Goal: Task Accomplishment & Management: Complete application form

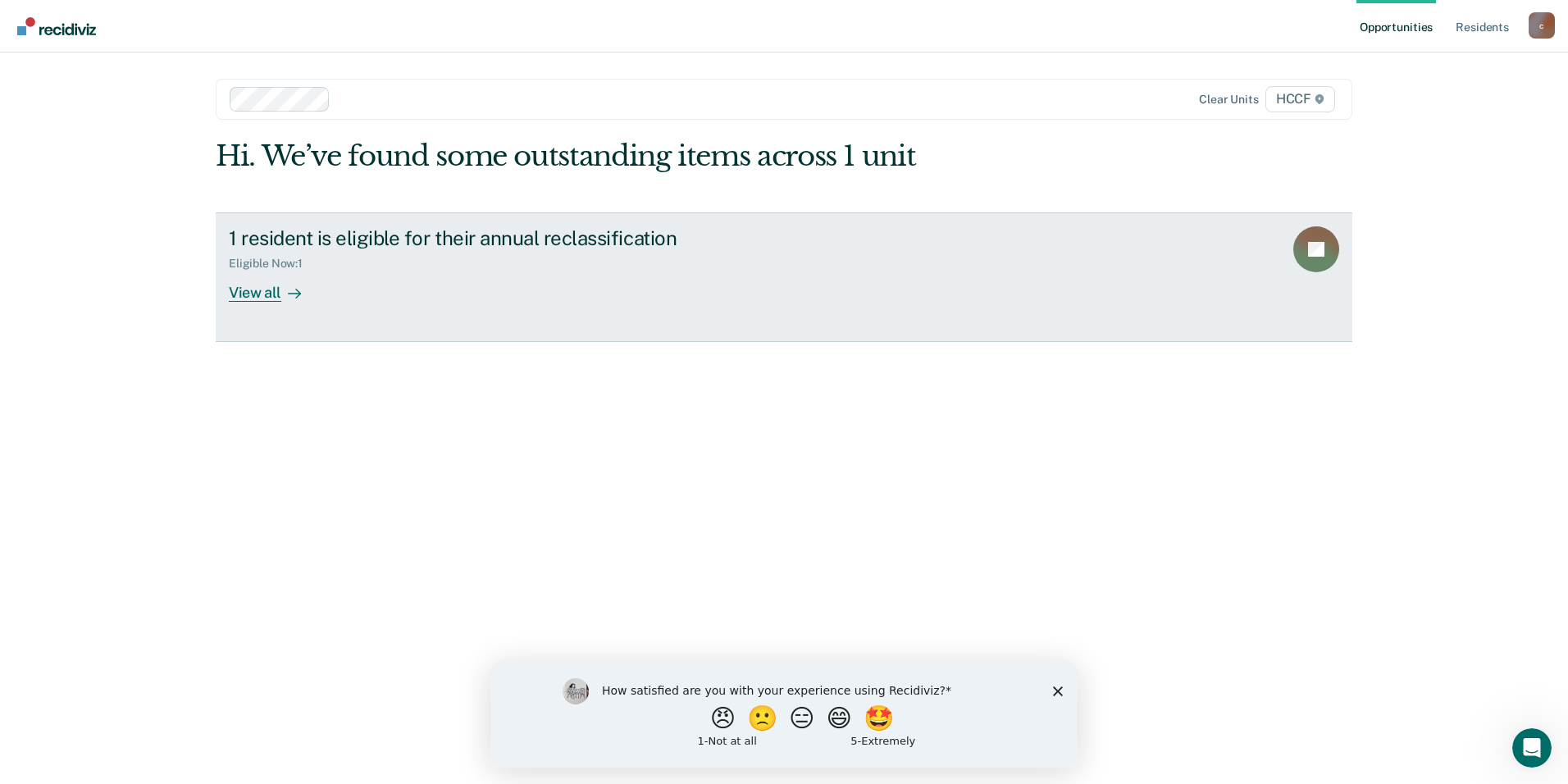
click at [476, 279] on div "1 resident is eligible for their annual reclassification Eligible Now : 1 View …" at bounding box center [536, 264] width 615 height 76
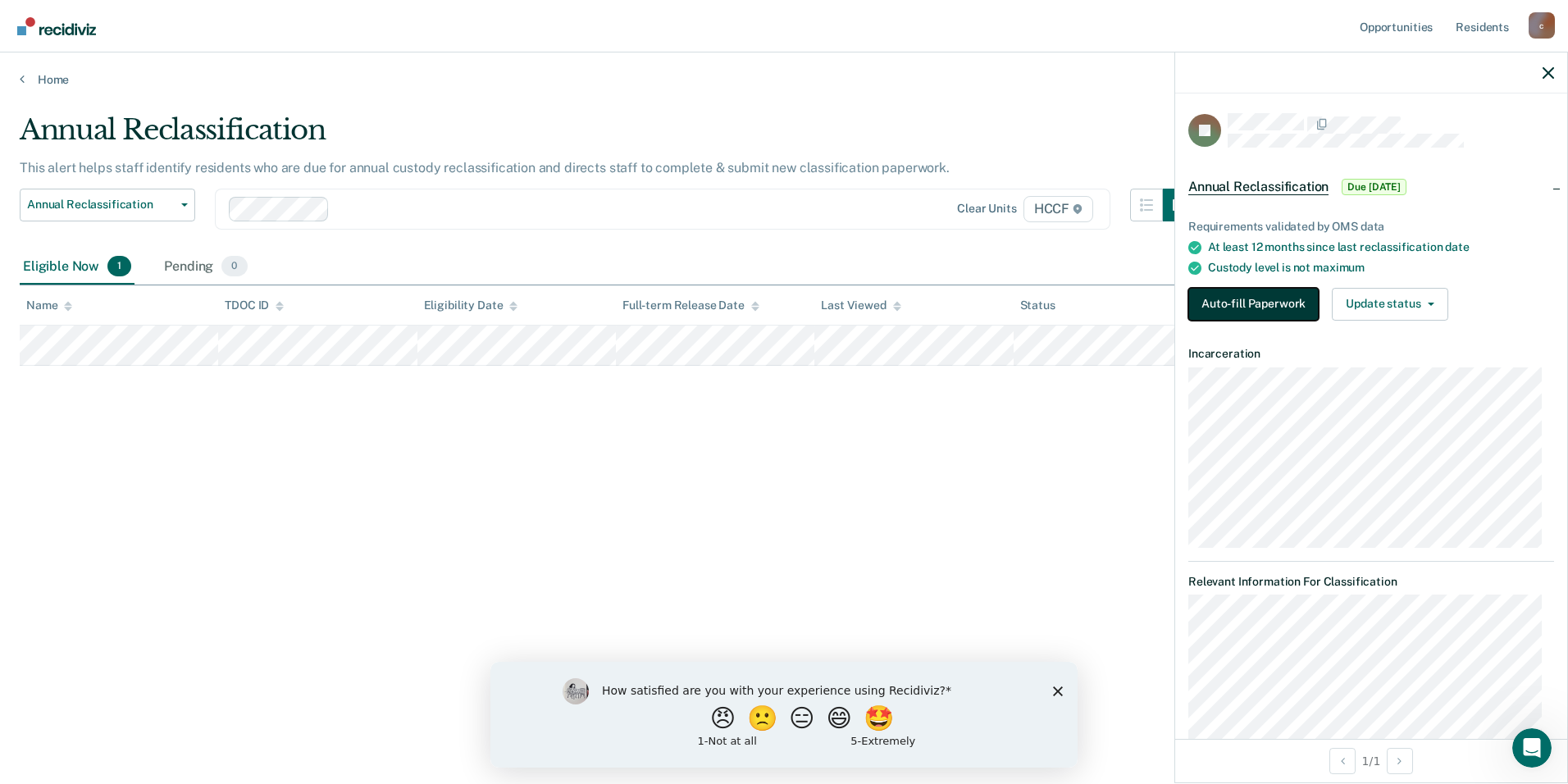
click at [1270, 297] on button "Auto-fill Paperwork" at bounding box center [1254, 305] width 131 height 33
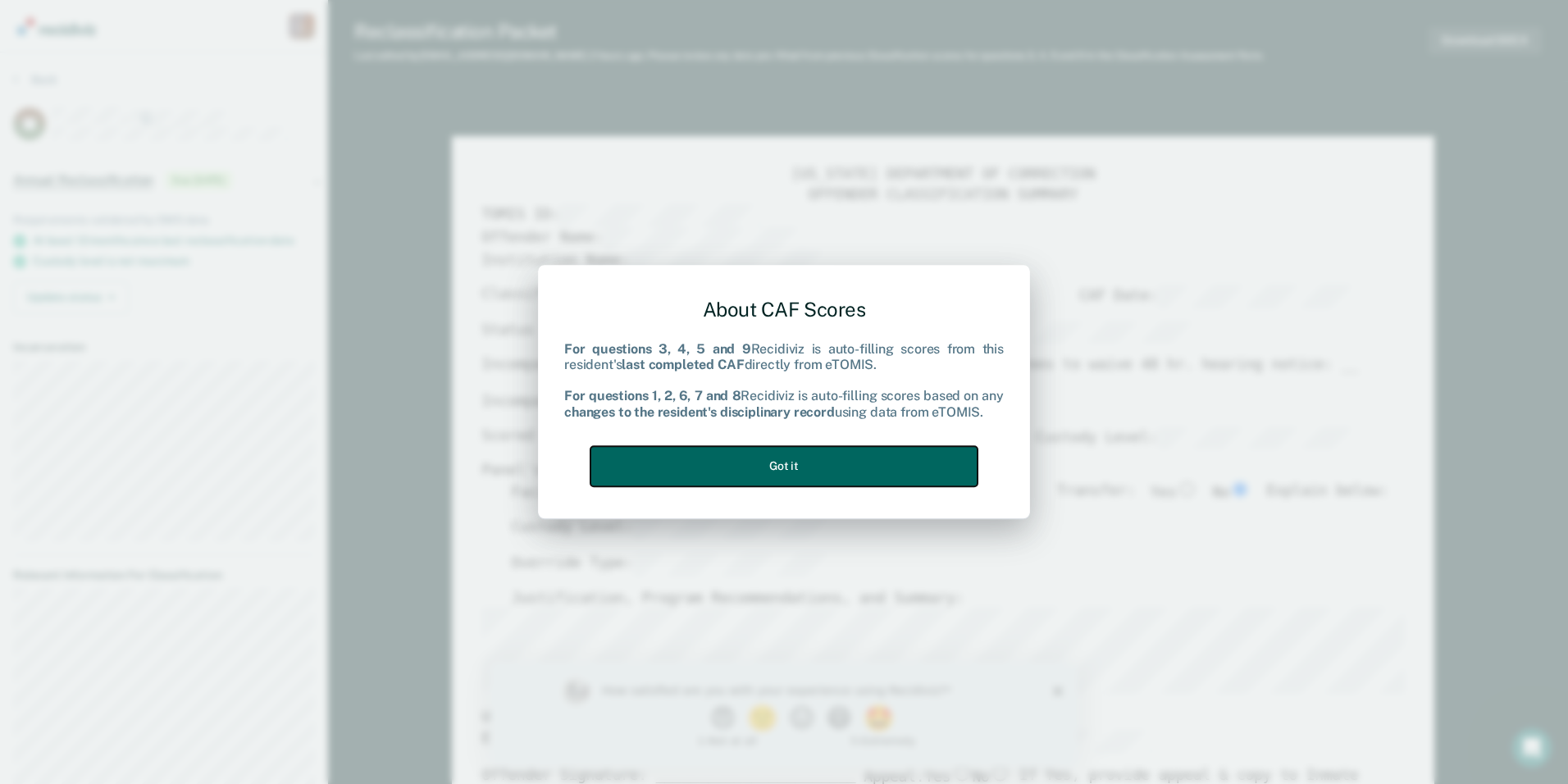
click at [798, 468] on button "Got it" at bounding box center [784, 466] width 387 height 40
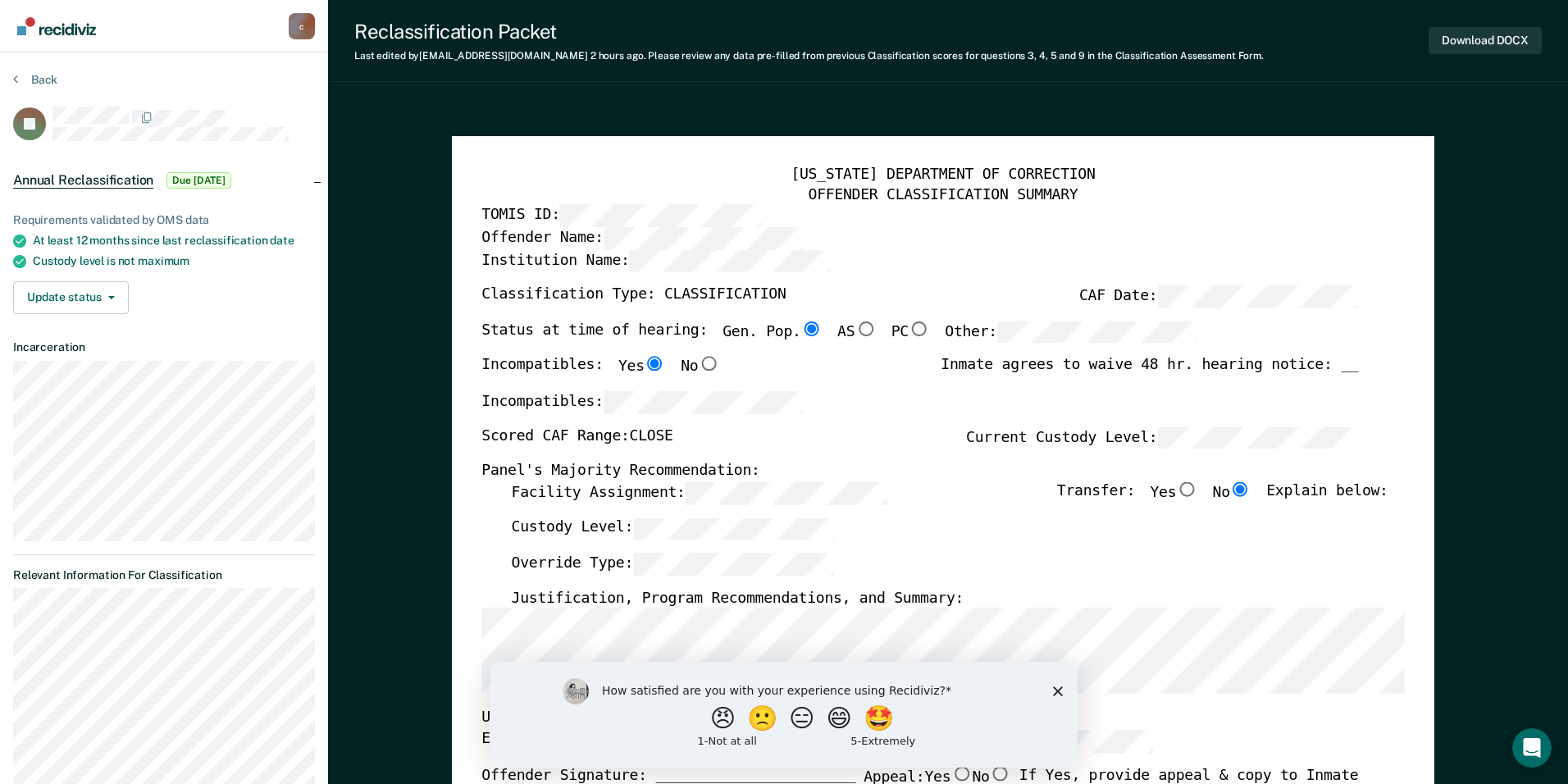
type textarea "x"
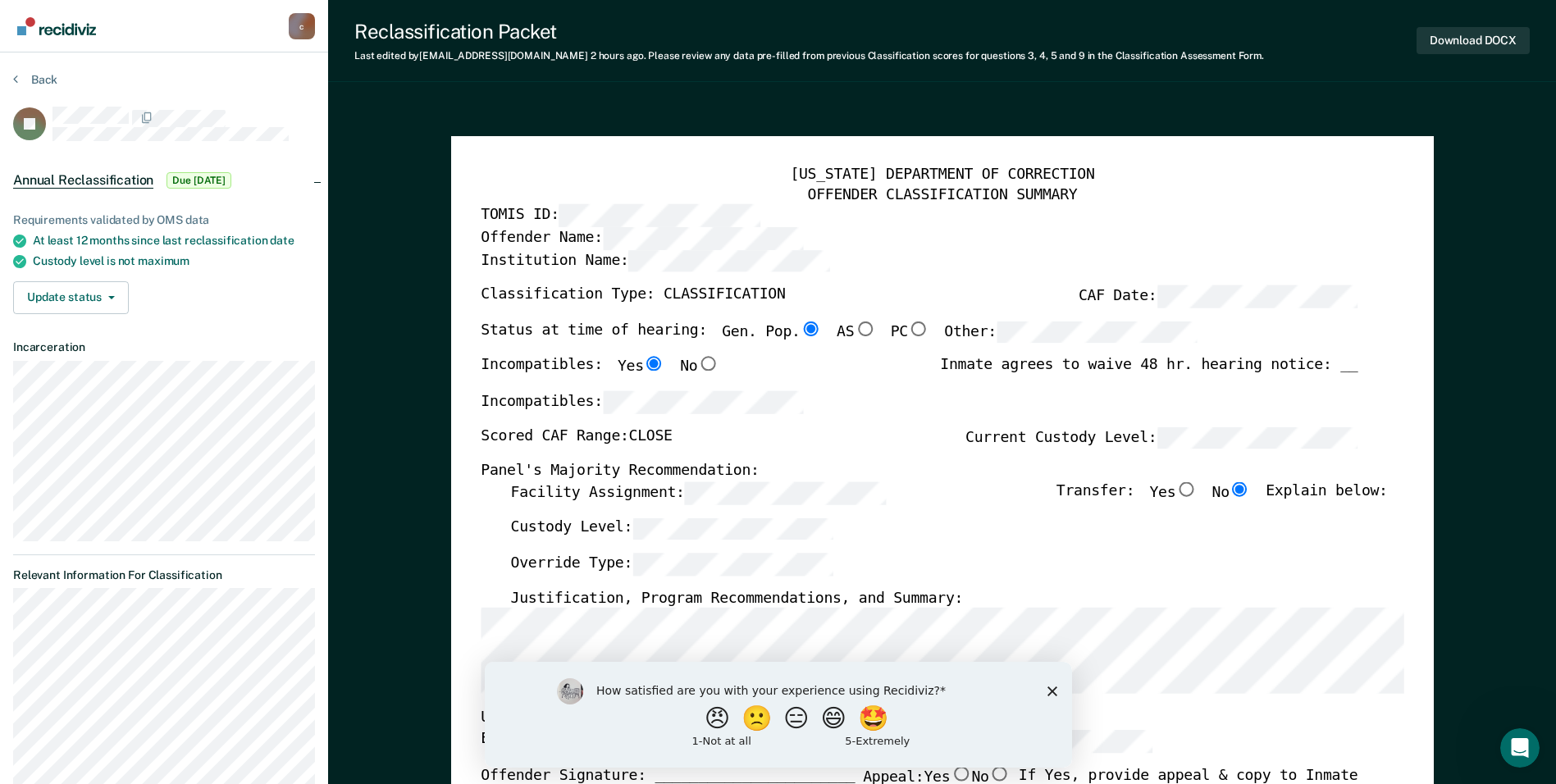
click at [980, 507] on div "Facility Assignment: Transfer: Yes No Explain below:" at bounding box center [949, 499] width 877 height 36
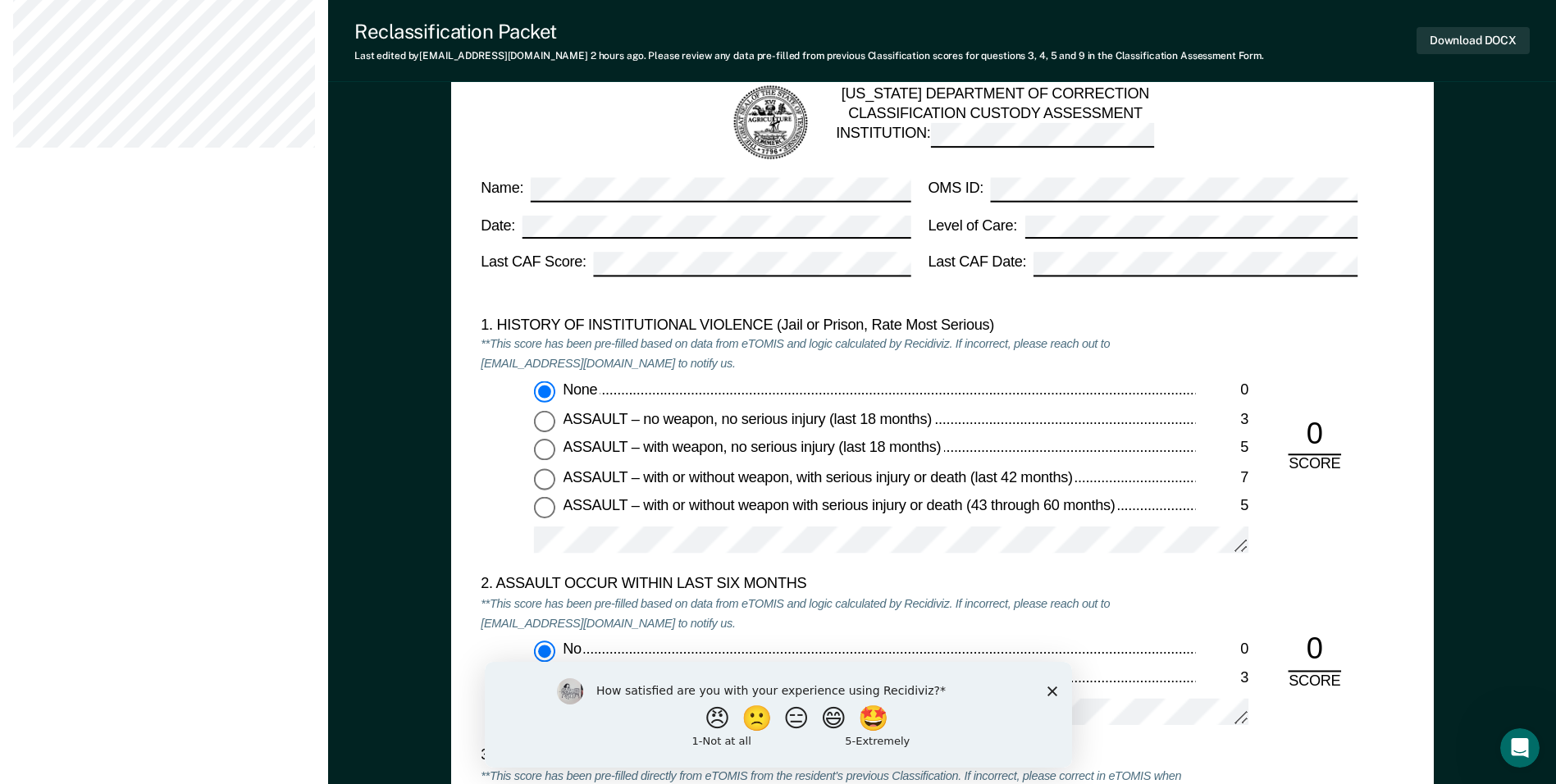
scroll to position [1394, 0]
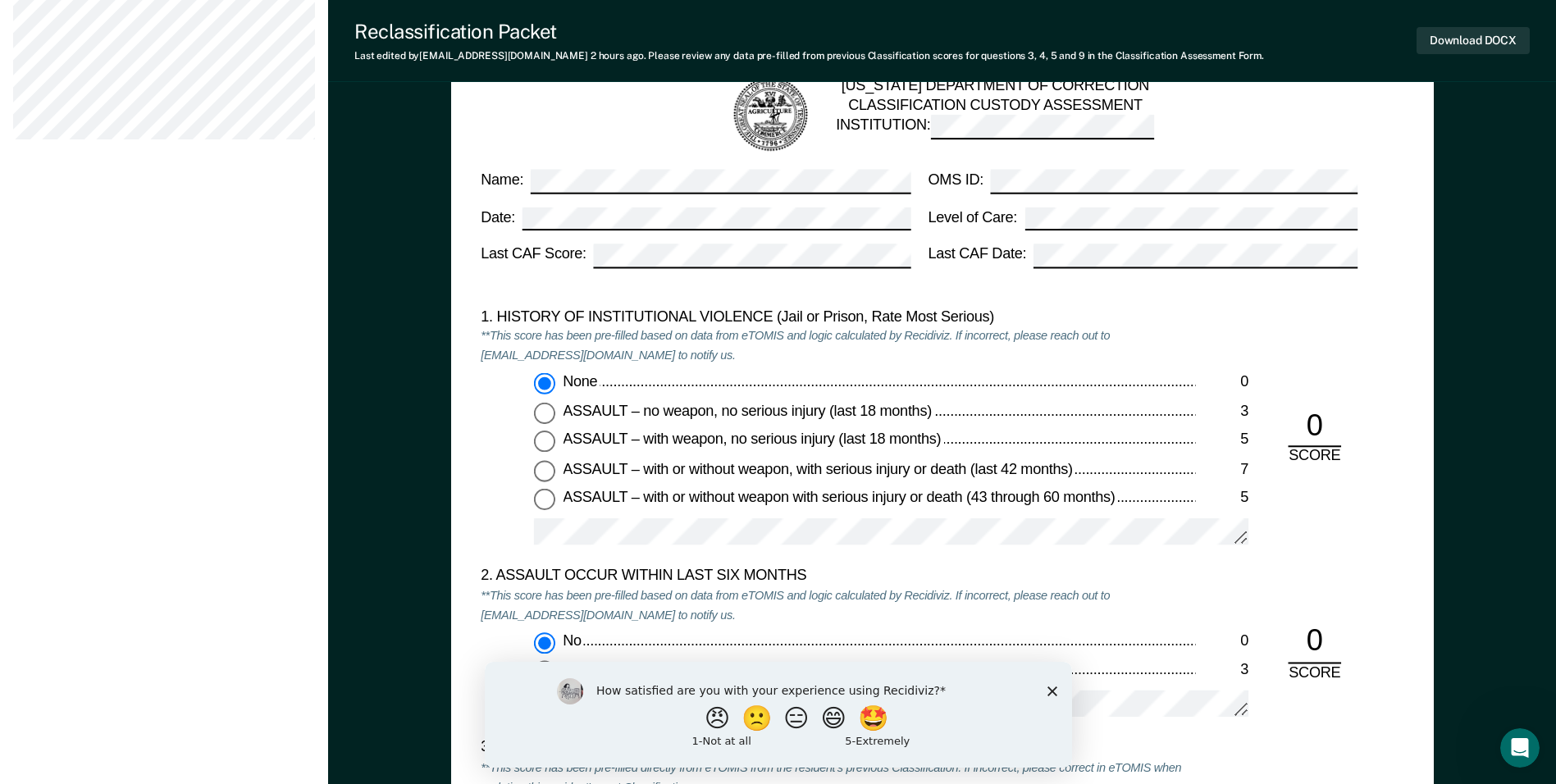
drag, startPoint x: 620, startPoint y: 91, endPoint x: 665, endPoint y: 124, distance: 55.8
click at [620, 91] on div "TENNESSEE DEPARTMENT OF CORRECTION CLASSIFICATION CUSTODY ASSESSMENT INSTITUTIO…" at bounding box center [942, 115] width 894 height 79
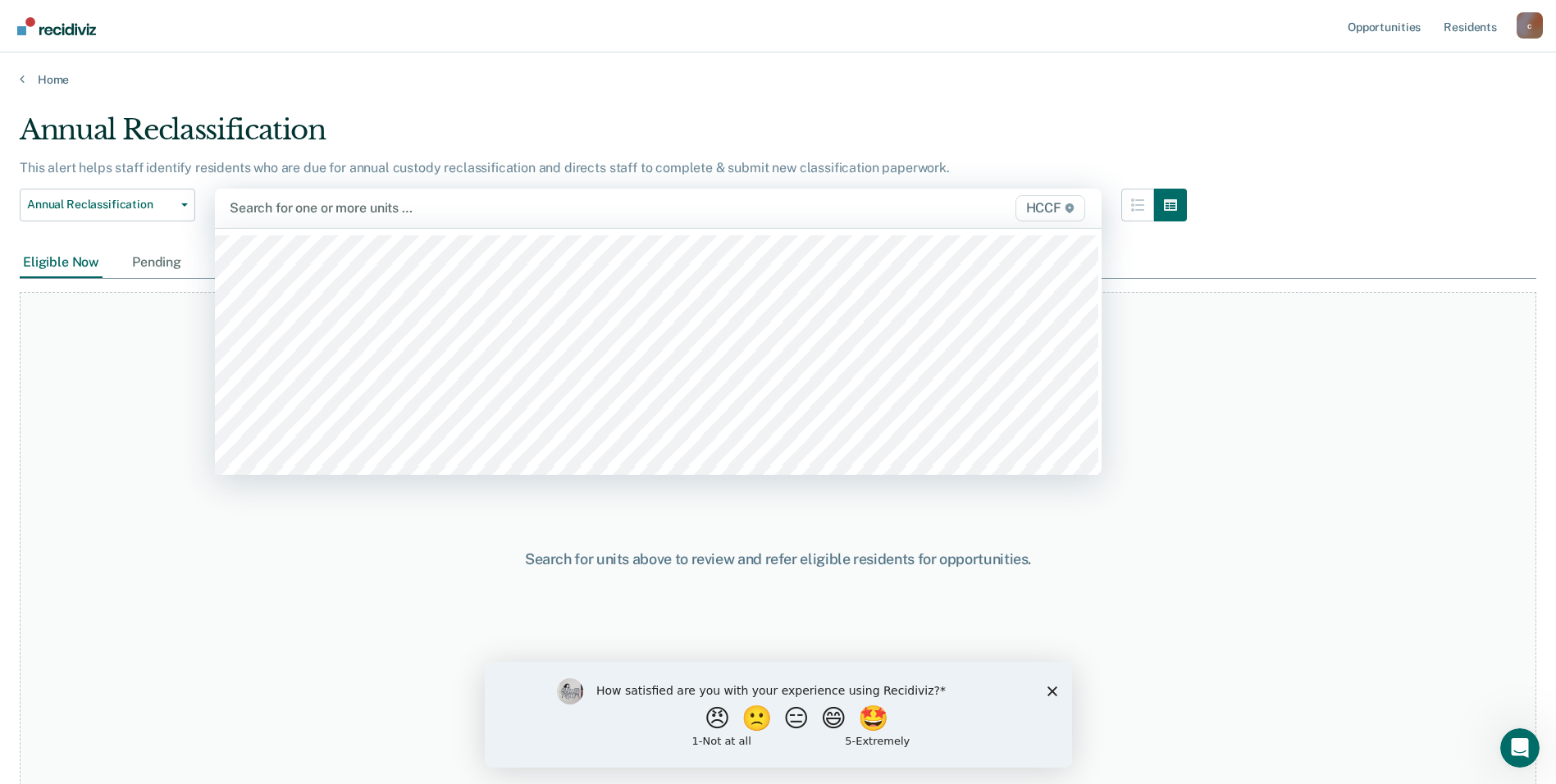
click at [352, 211] on div at bounding box center [529, 208] width 599 height 19
type input "hccf"
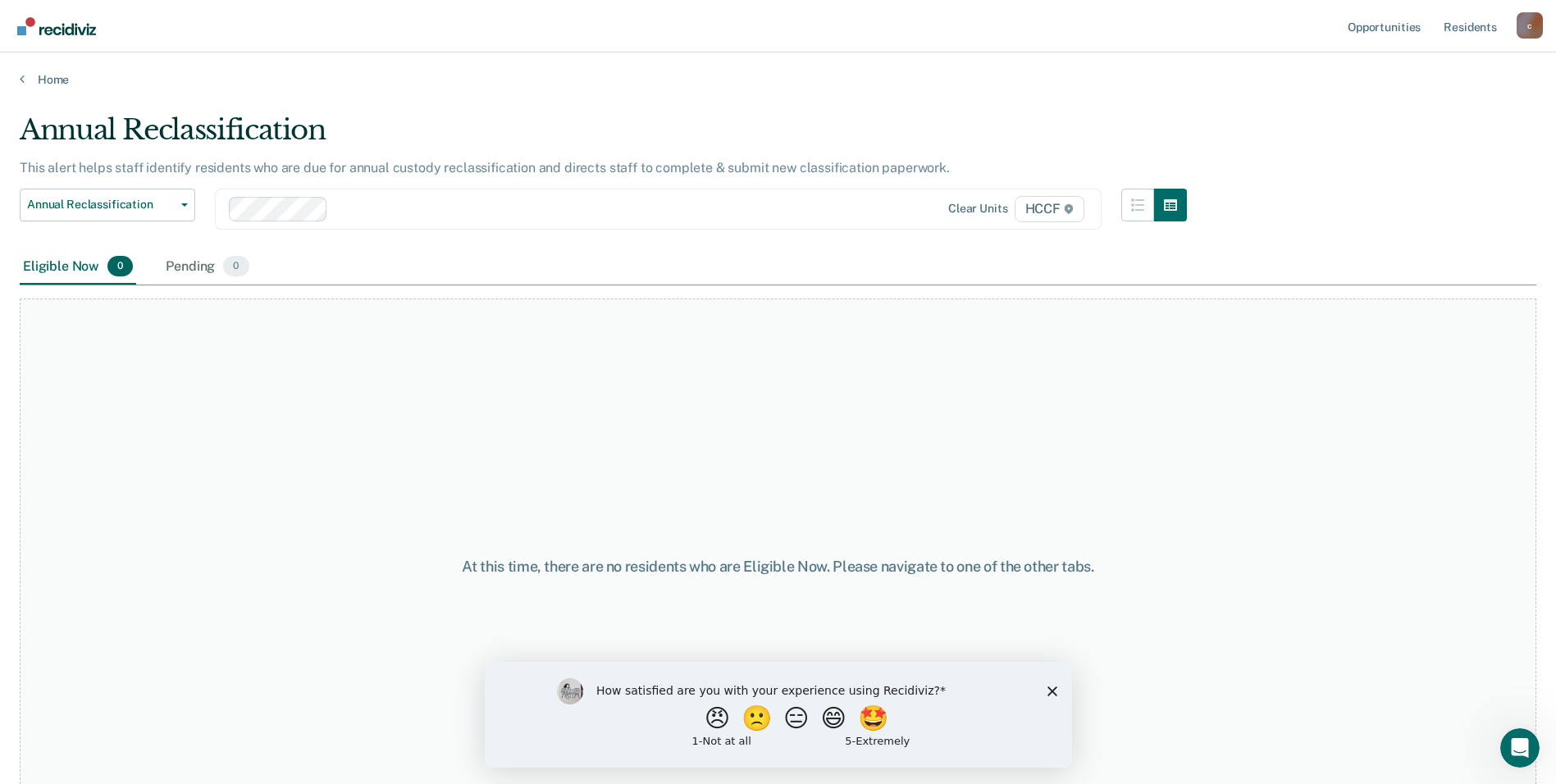
click at [593, 245] on div "Annual Reclassification Custody Level Downgrade Annual Reclassification Initial…" at bounding box center [603, 219] width 1167 height 61
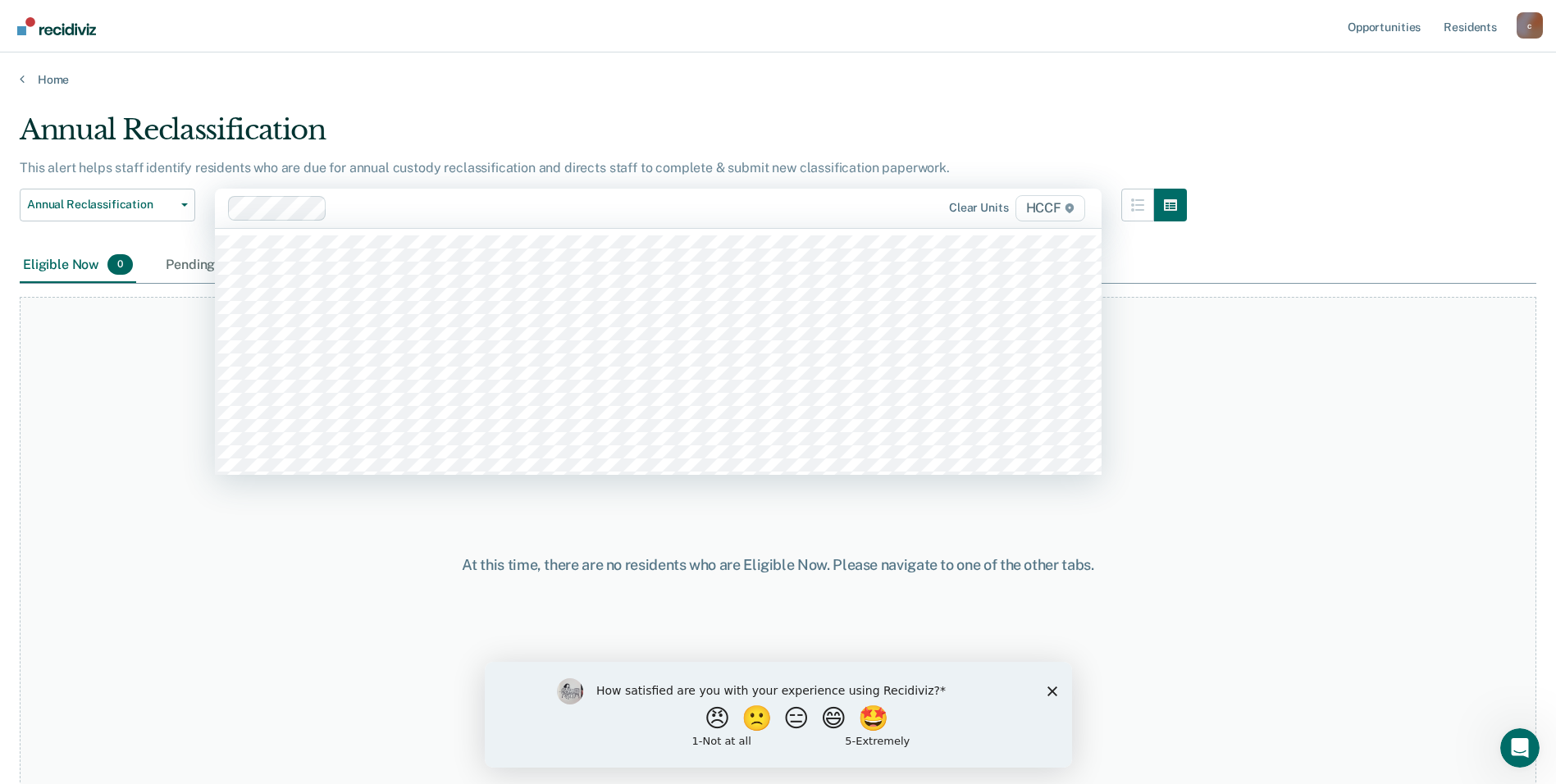
click at [500, 211] on div at bounding box center [581, 208] width 495 height 19
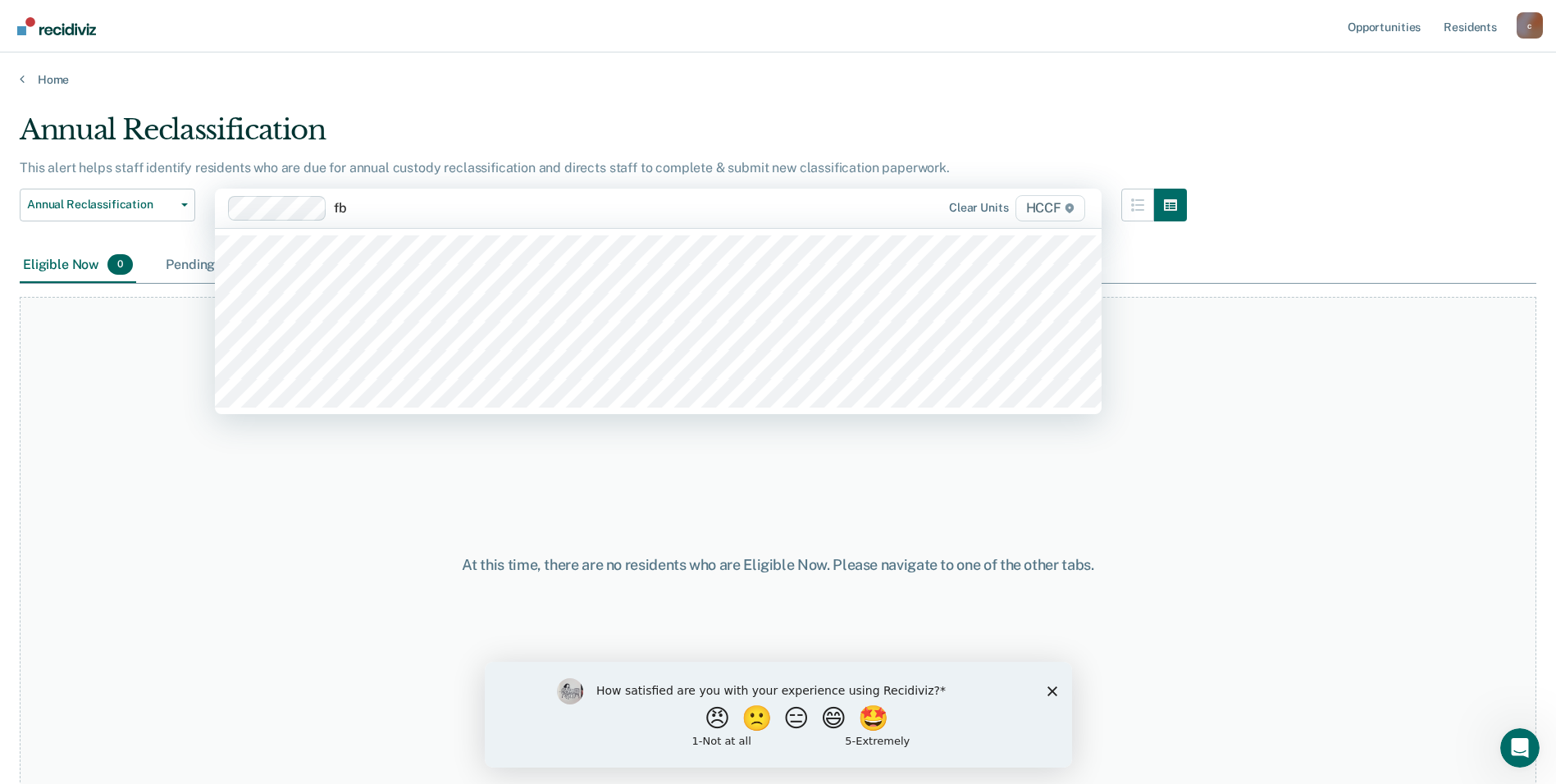
type input "fb2"
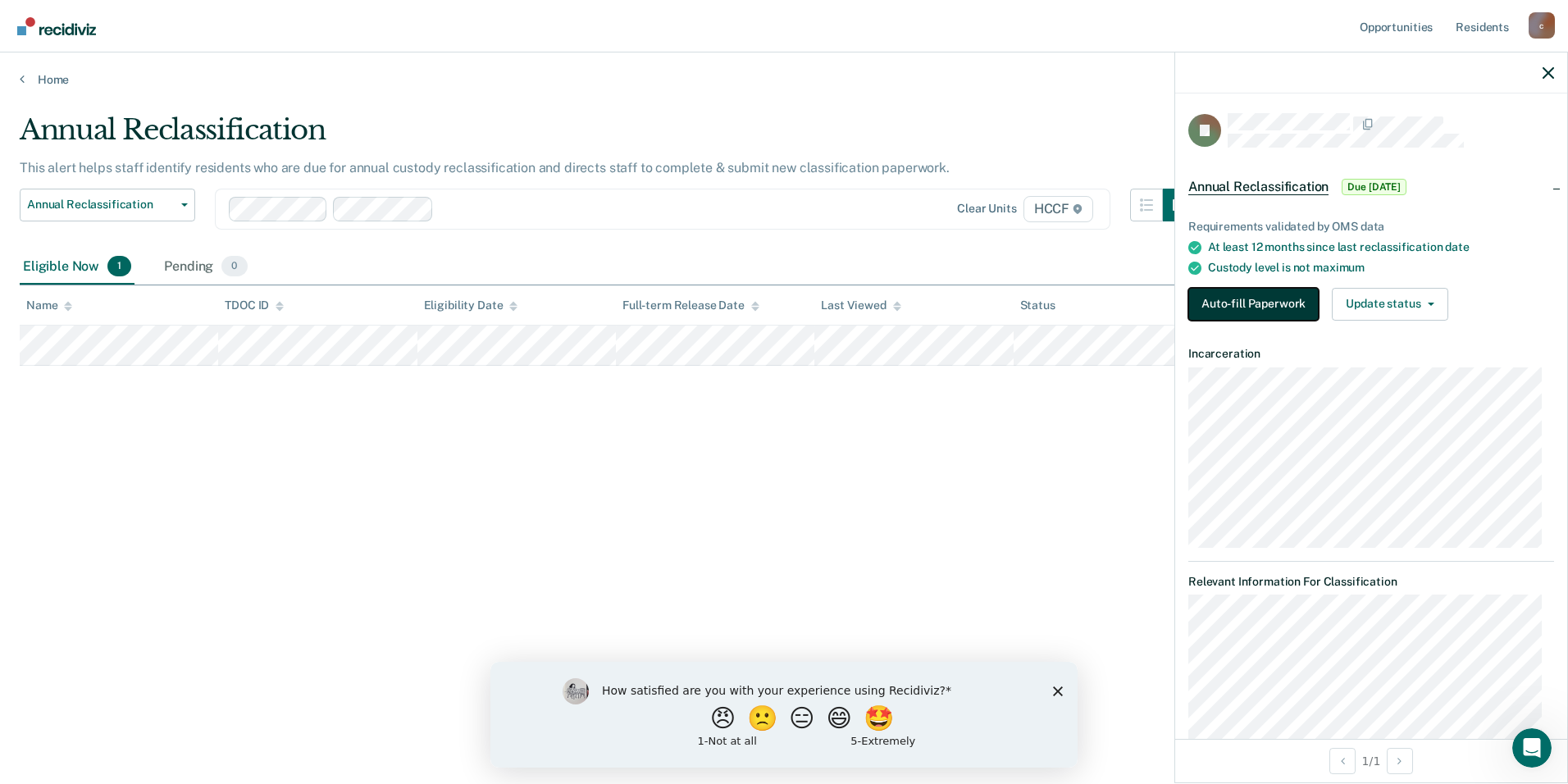
click at [1243, 306] on button "Auto-fill Paperwork" at bounding box center [1254, 305] width 131 height 33
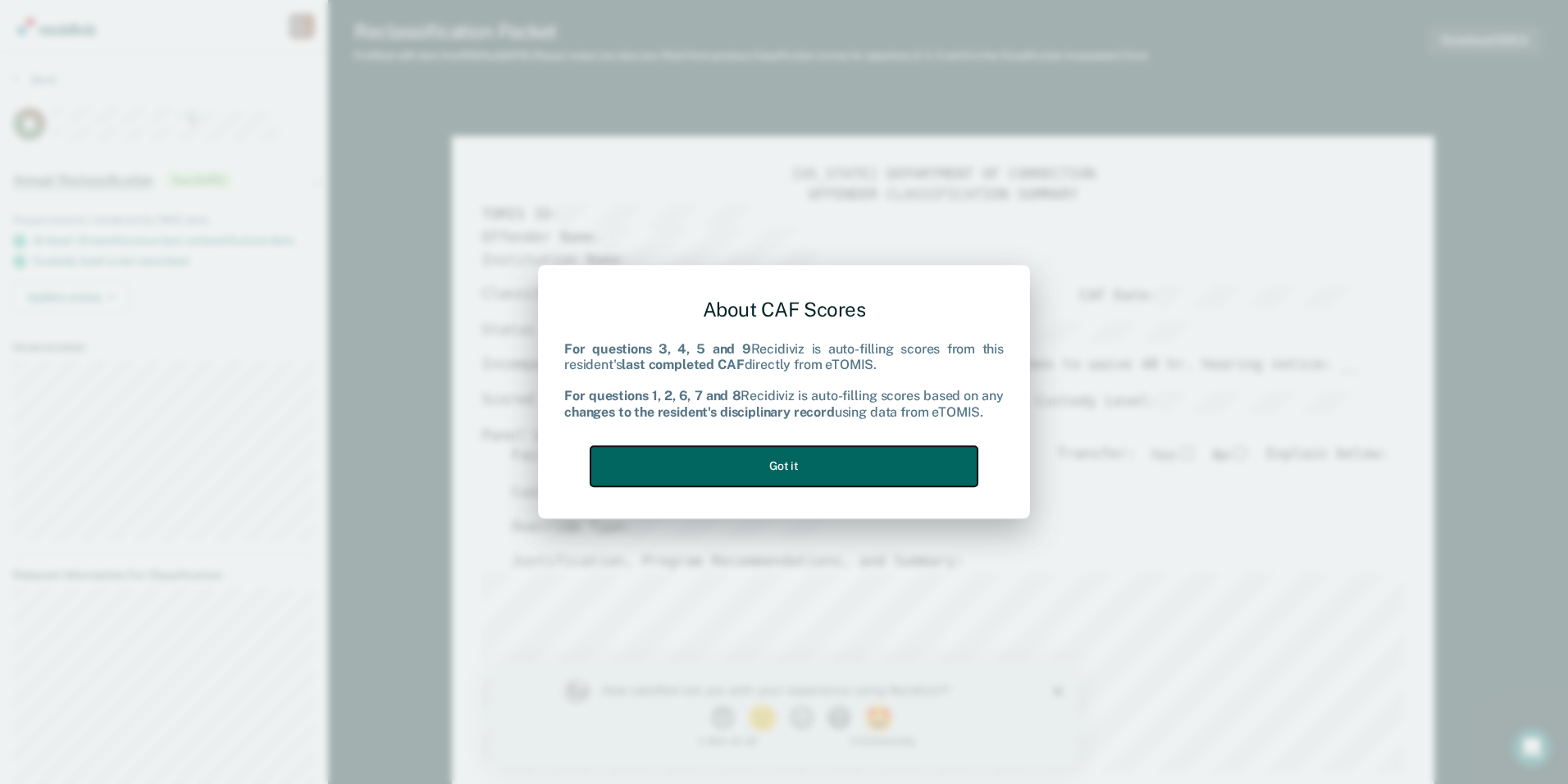
click at [839, 472] on button "Got it" at bounding box center [784, 466] width 387 height 40
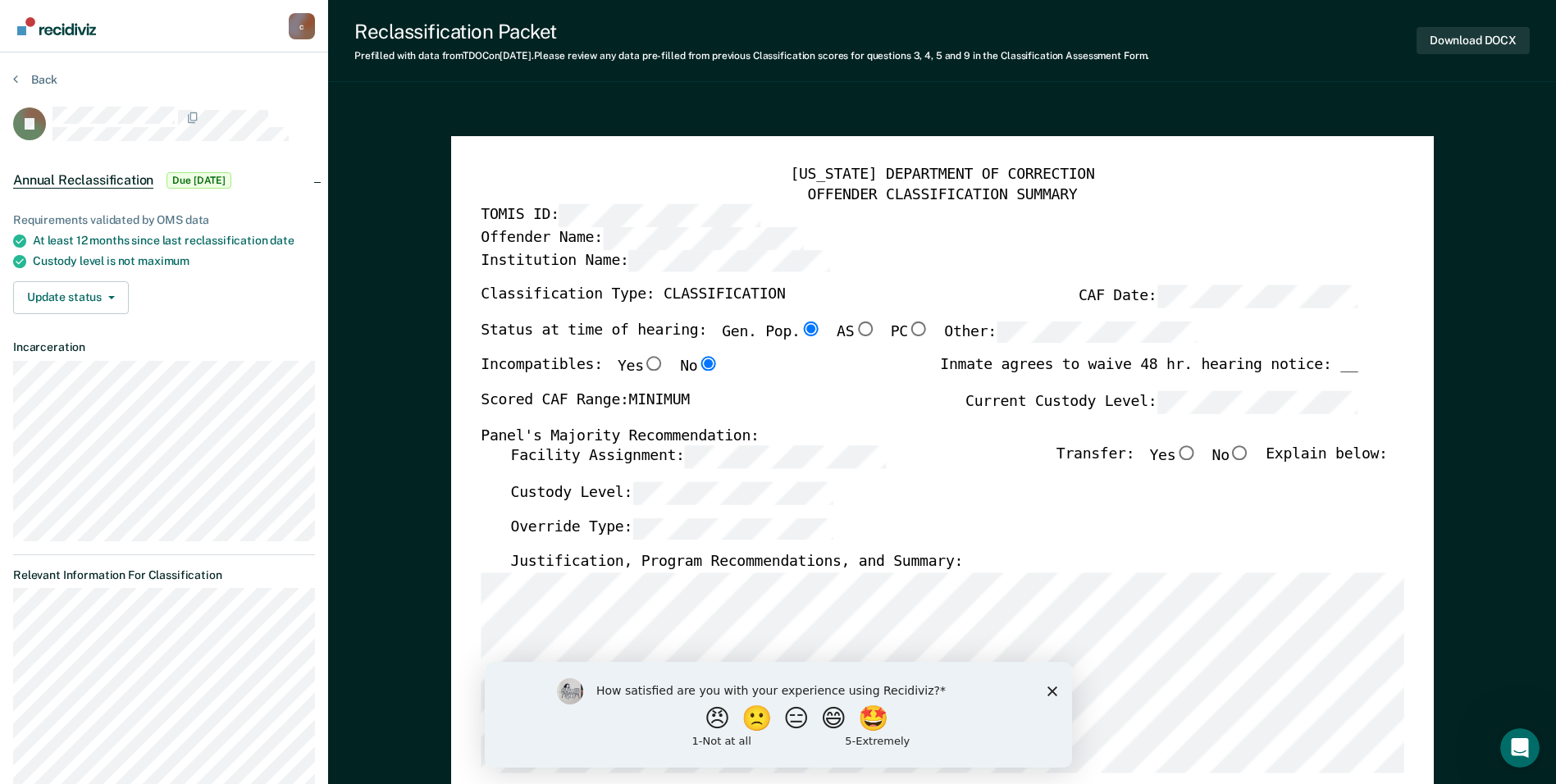
click at [1243, 451] on input "No" at bounding box center [1240, 453] width 22 height 15
type textarea "x"
radio input "true"
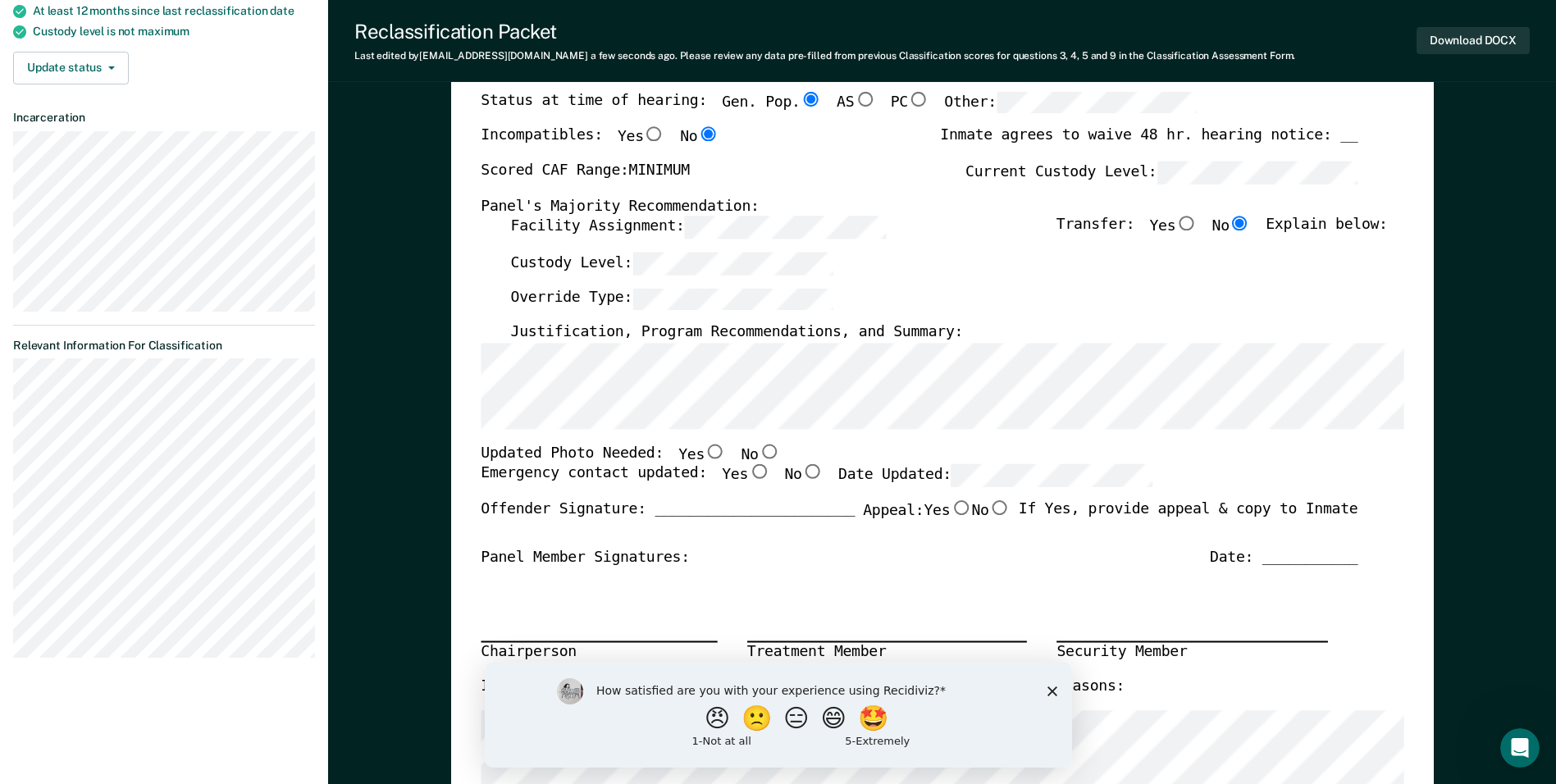
scroll to position [82, 0]
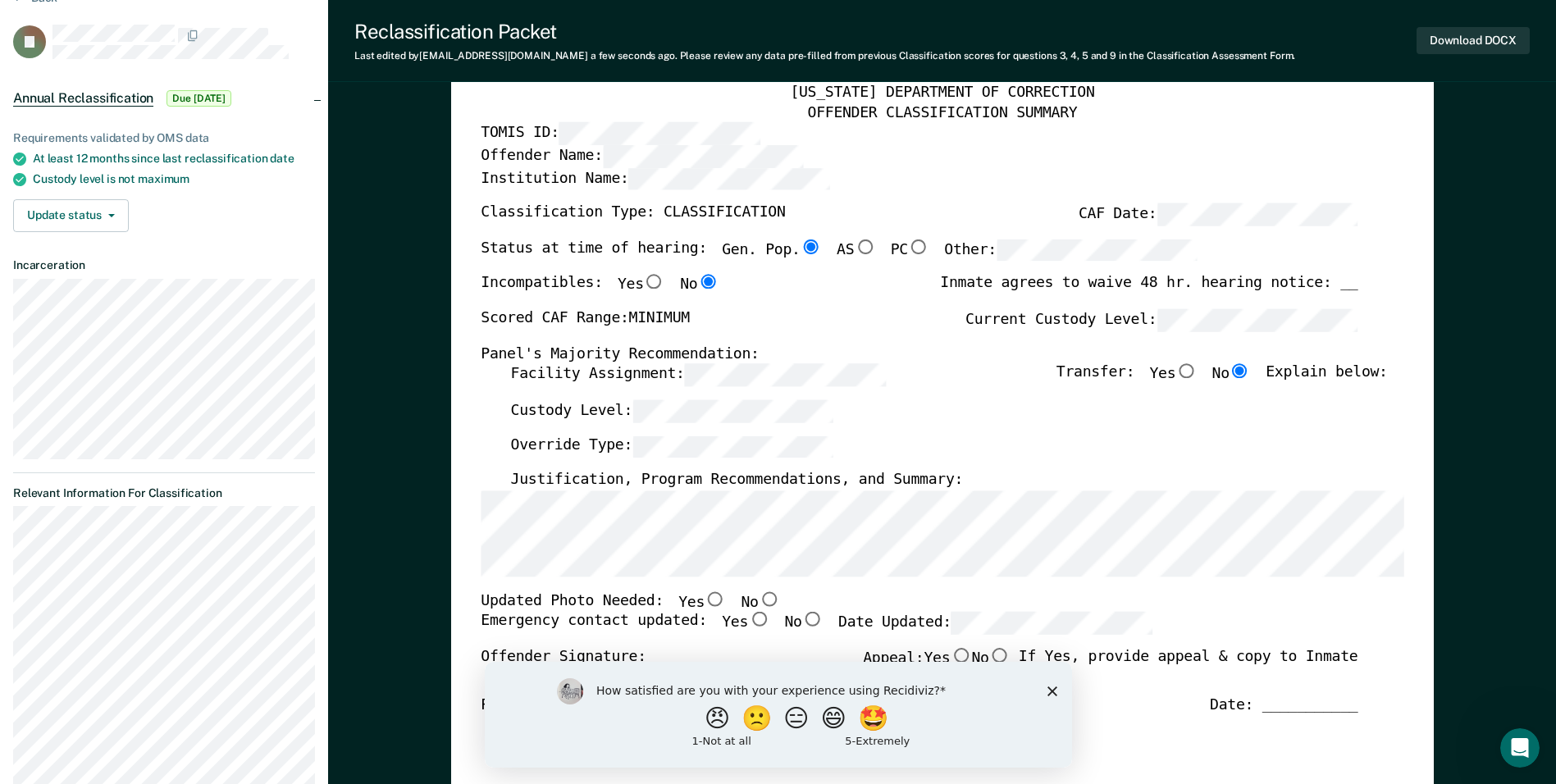
click at [758, 594] on input "No" at bounding box center [768, 599] width 22 height 15
type textarea "x"
radio input "true"
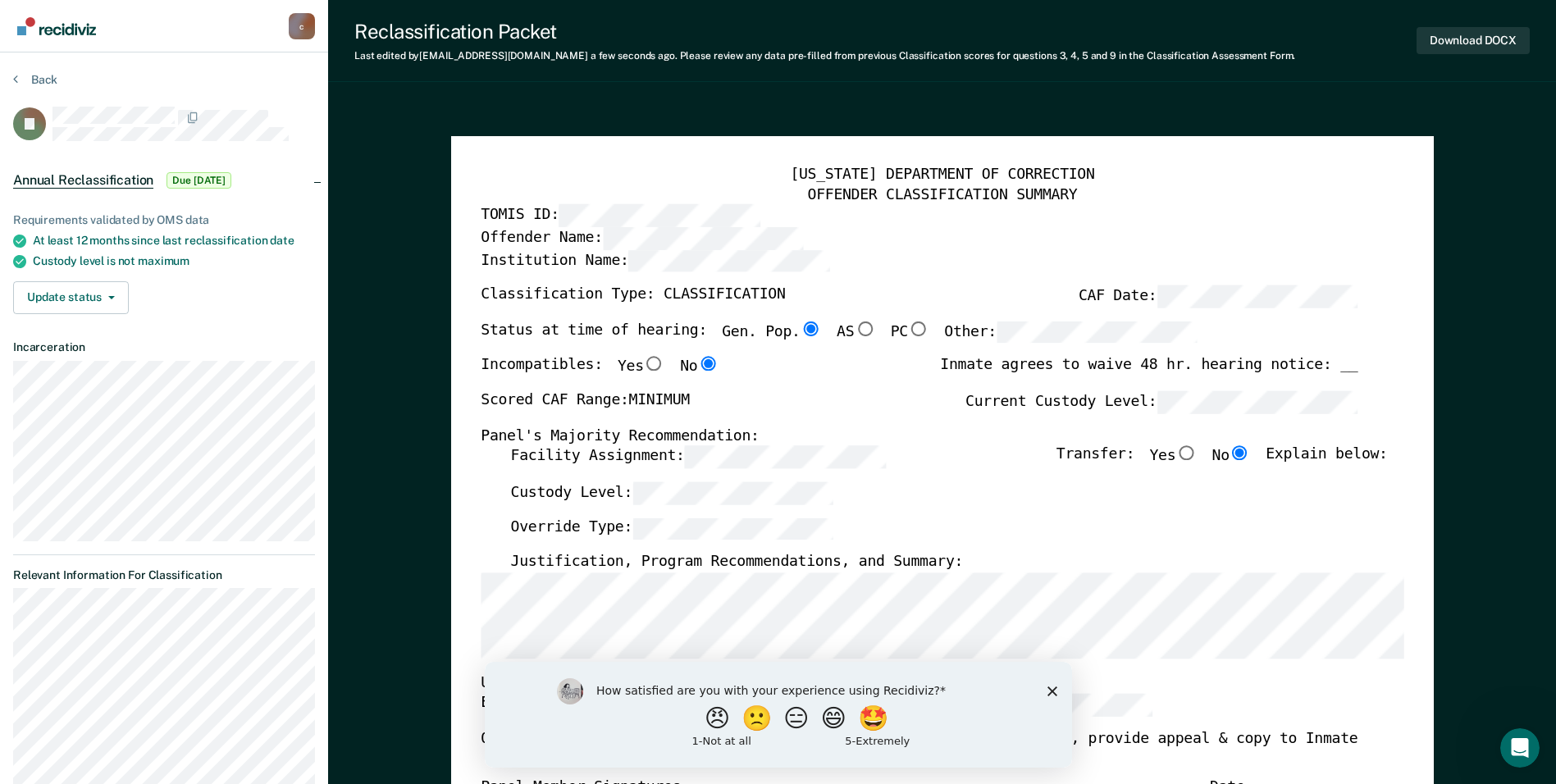
scroll to position [246, 0]
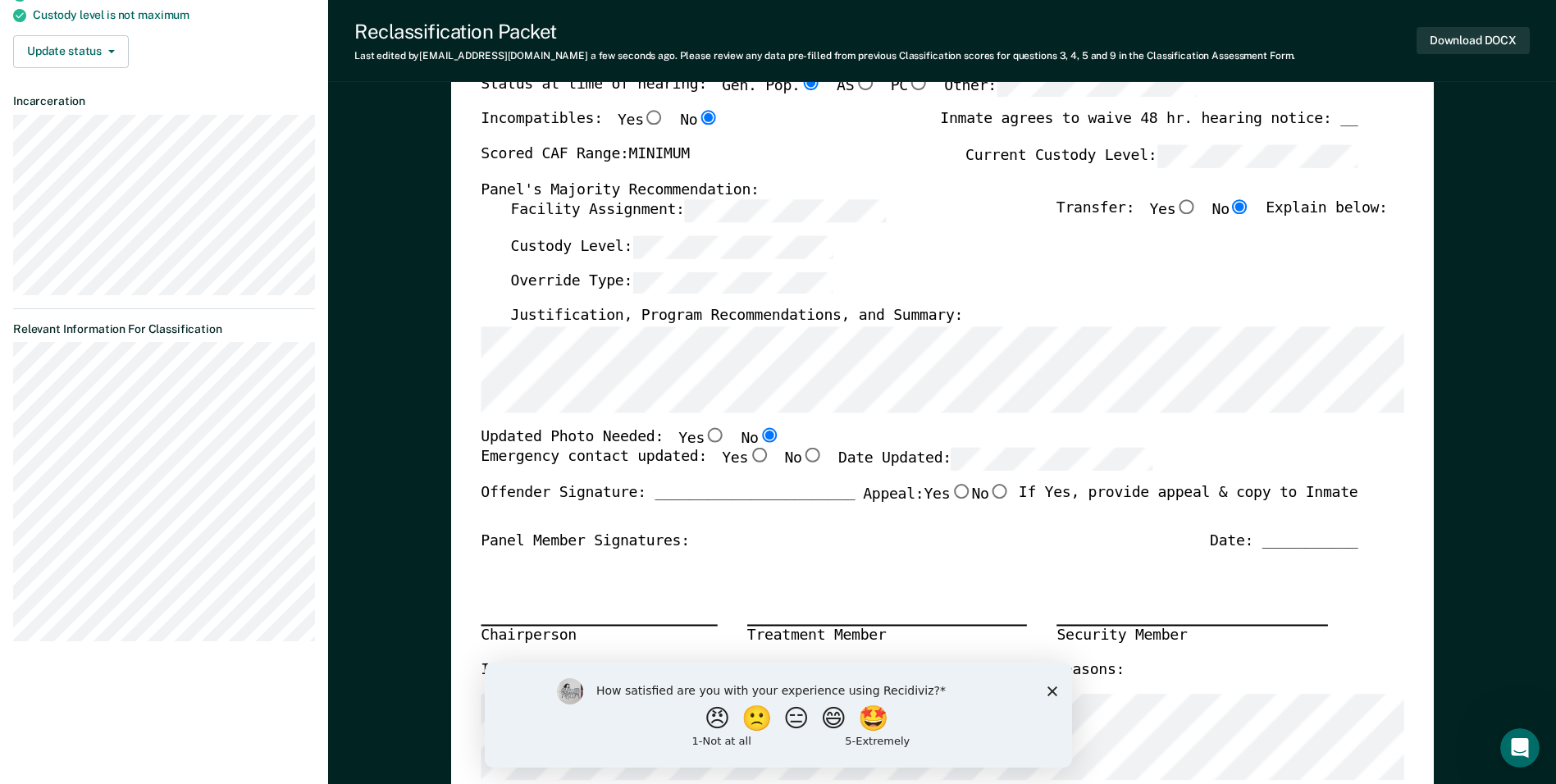
click at [748, 456] on input "Yes" at bounding box center [759, 456] width 22 height 15
type textarea "x"
radio input "true"
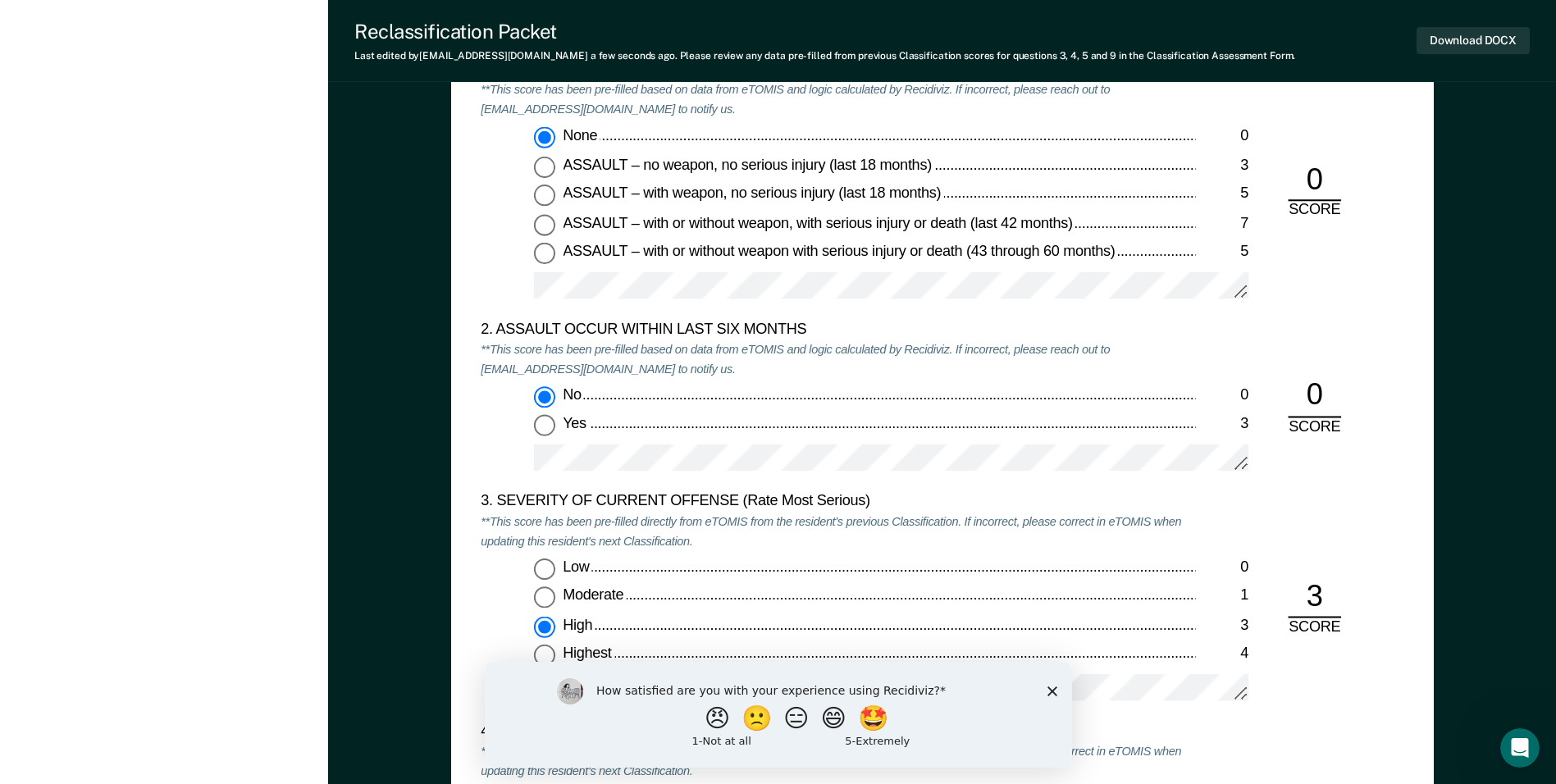
scroll to position [1723, 0]
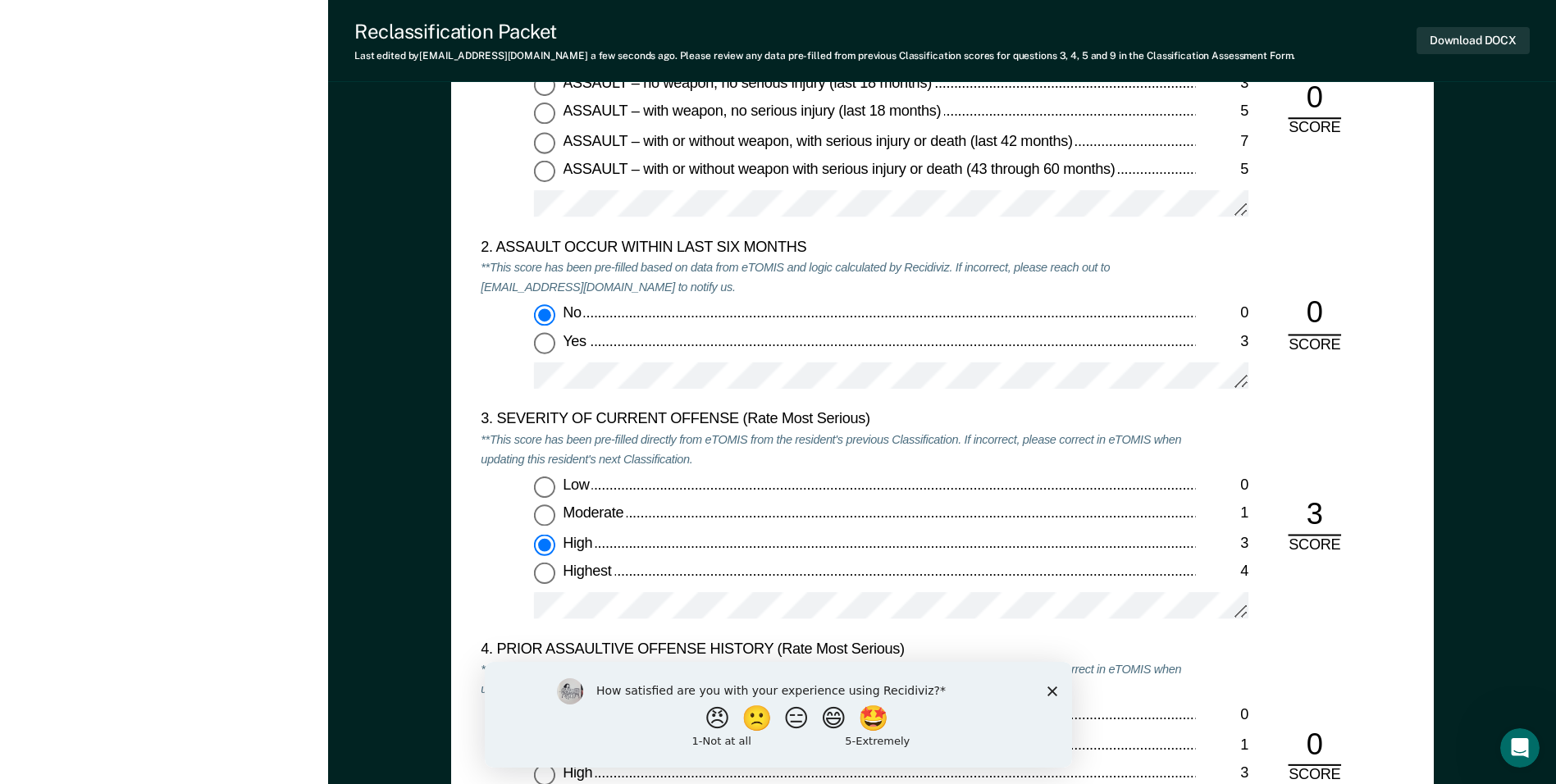
click at [1058, 683] on div "How satisfied are you with your experience using Recidiviz? 😠 🙁 😑 😄 🤩 1 - Not a…" at bounding box center [777, 714] width 587 height 106
click at [1054, 687] on polygon "Close survey" at bounding box center [1051, 690] width 10 height 10
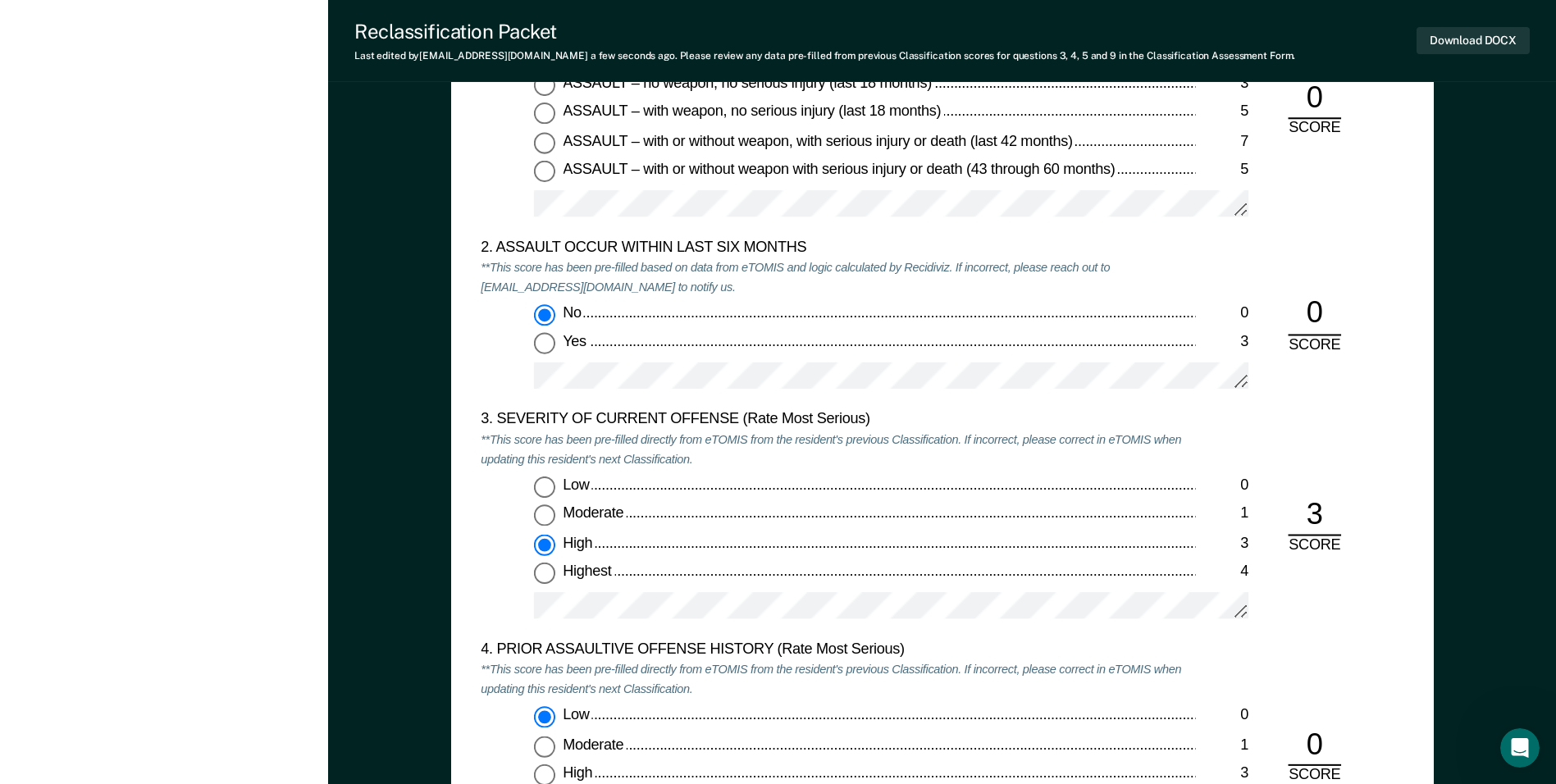
click at [755, 621] on div at bounding box center [891, 613] width 714 height 41
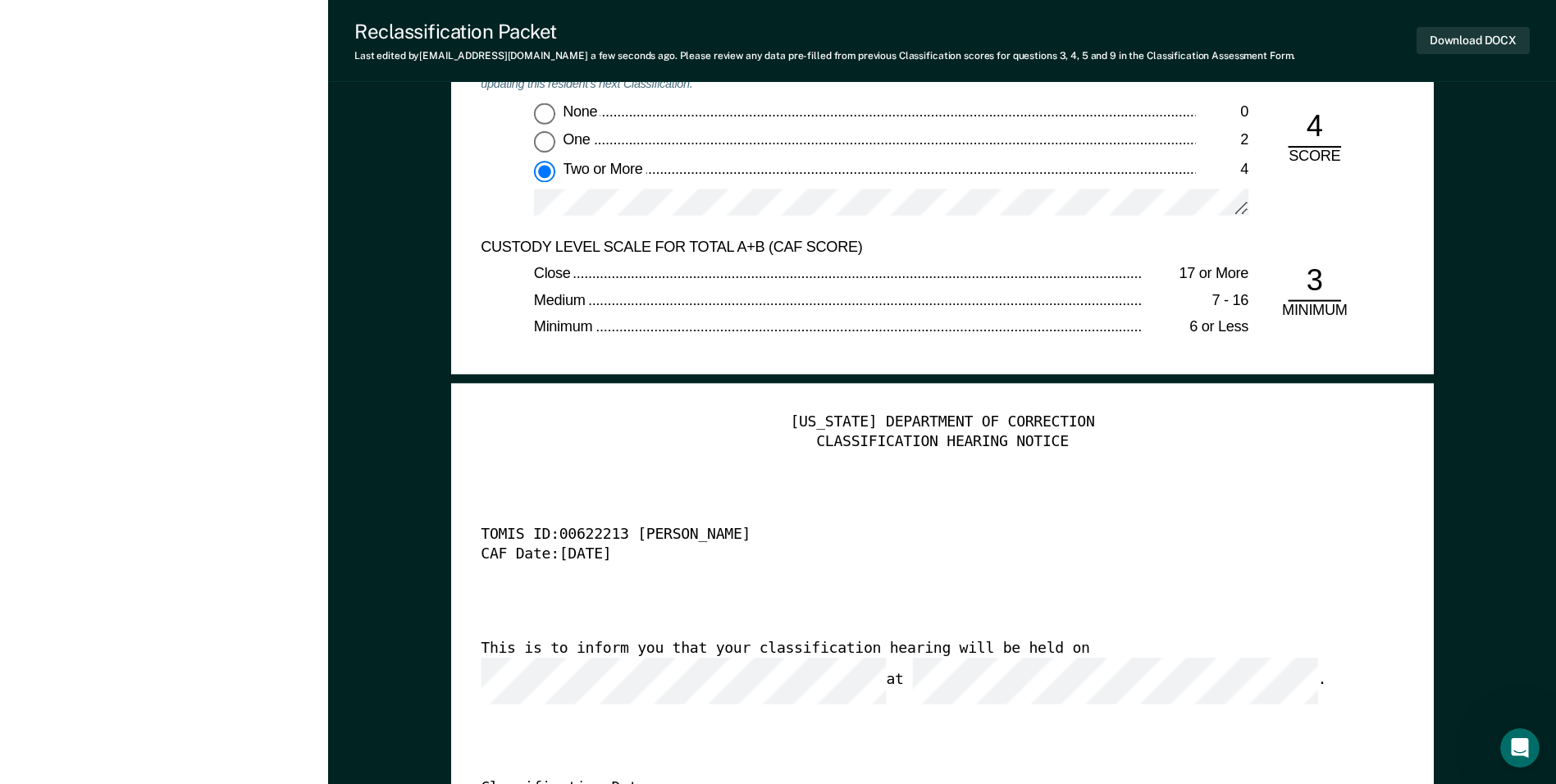
scroll to position [3773, 0]
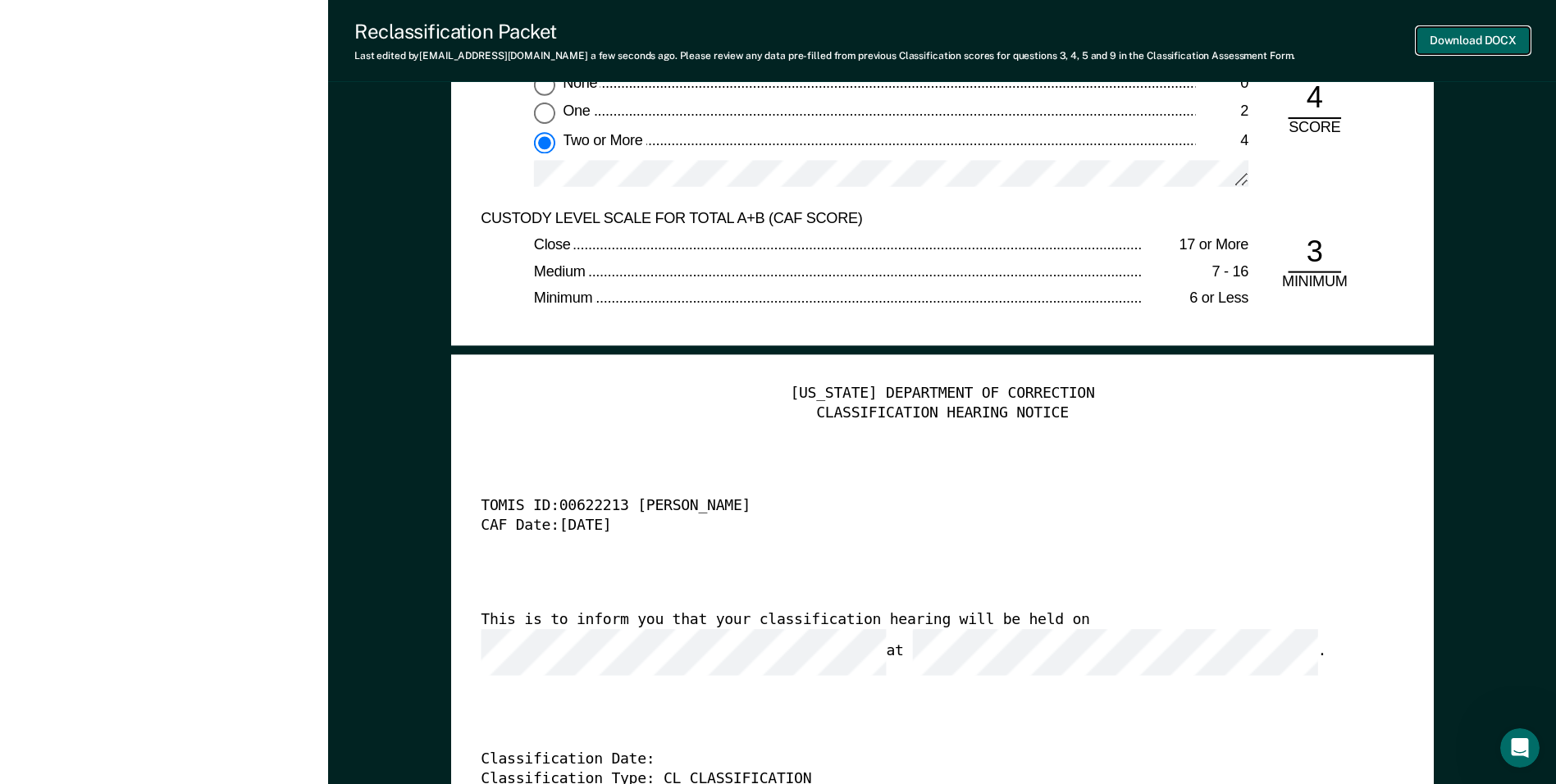
click at [1445, 29] on button "Download DOCX" at bounding box center [1473, 40] width 113 height 27
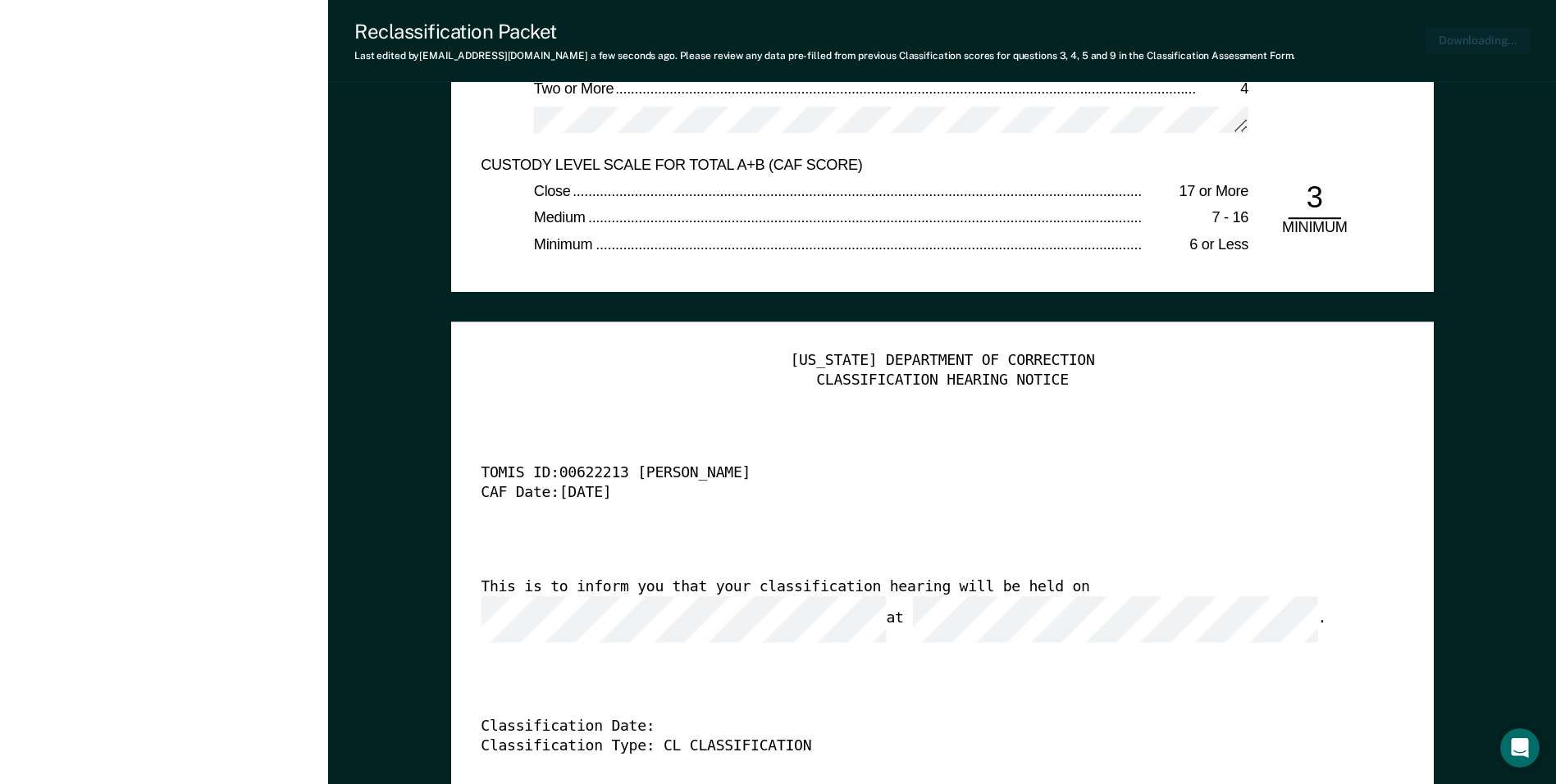
type textarea "x"
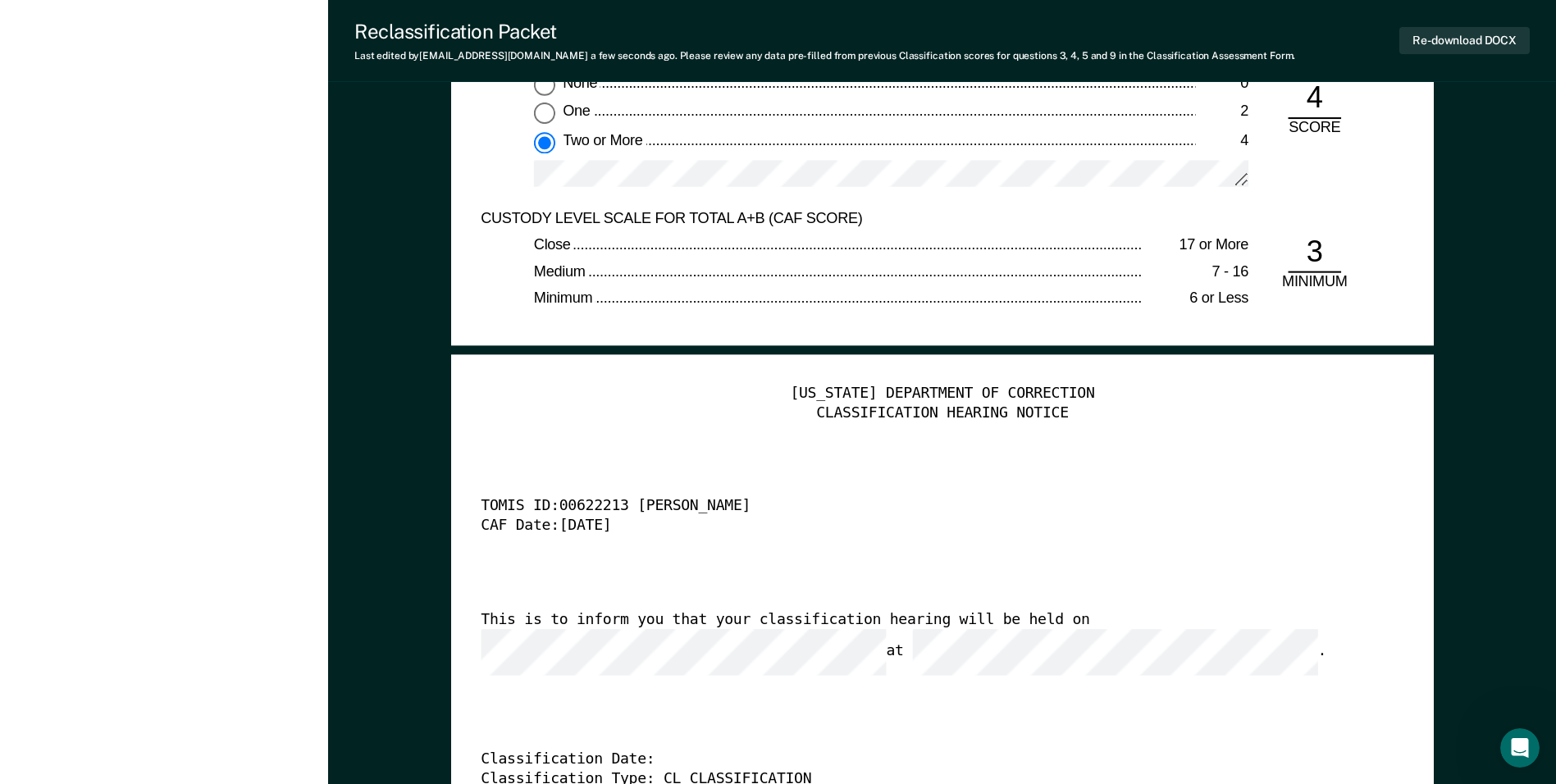
click at [1282, 469] on div "TENNESSEE DEPARTMENT OF CORRECTION CLASSIFICATION HEARING NOTICE TOMIS ID: 0062…" at bounding box center [942, 633] width 922 height 499
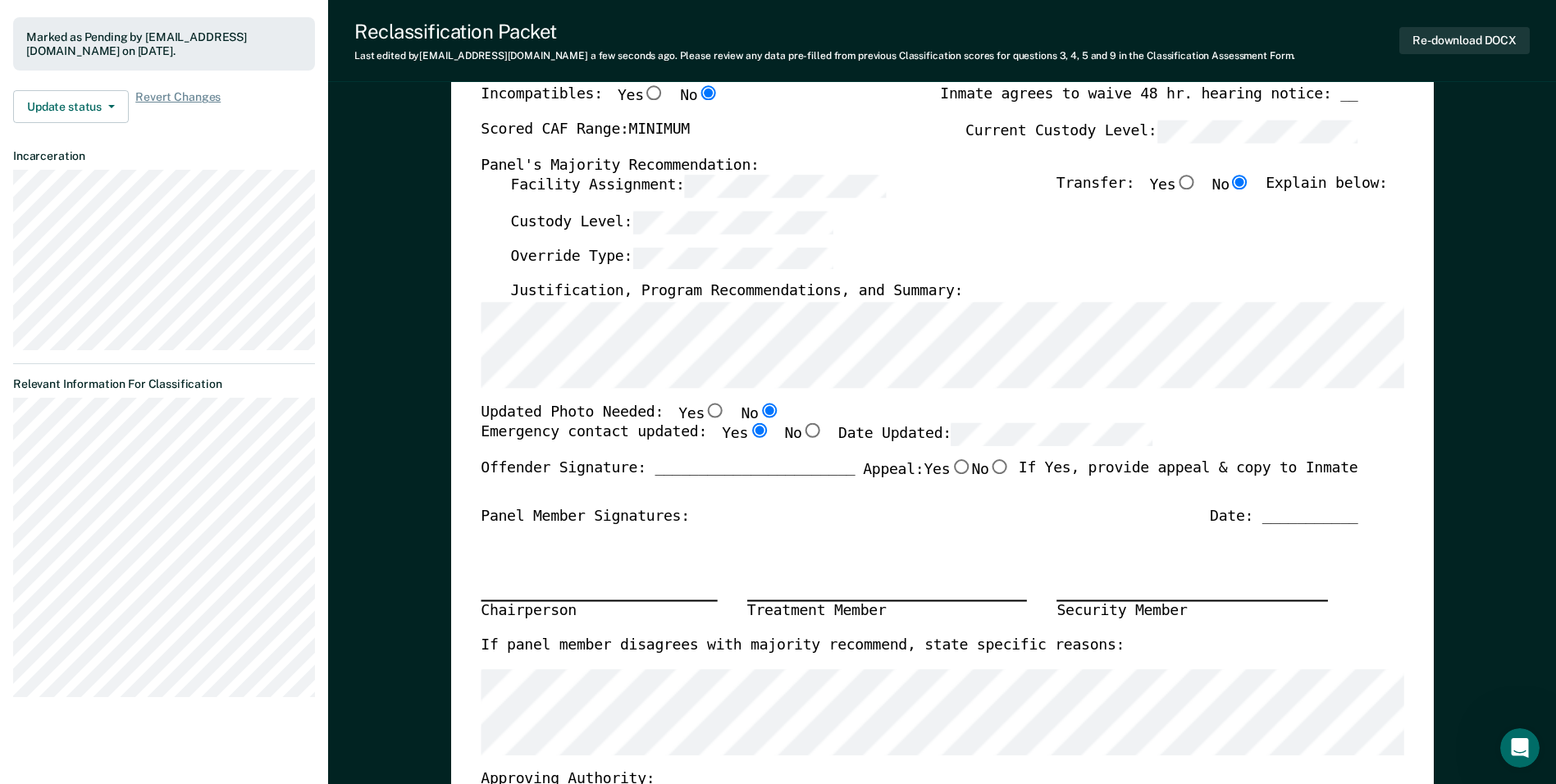
scroll to position [0, 0]
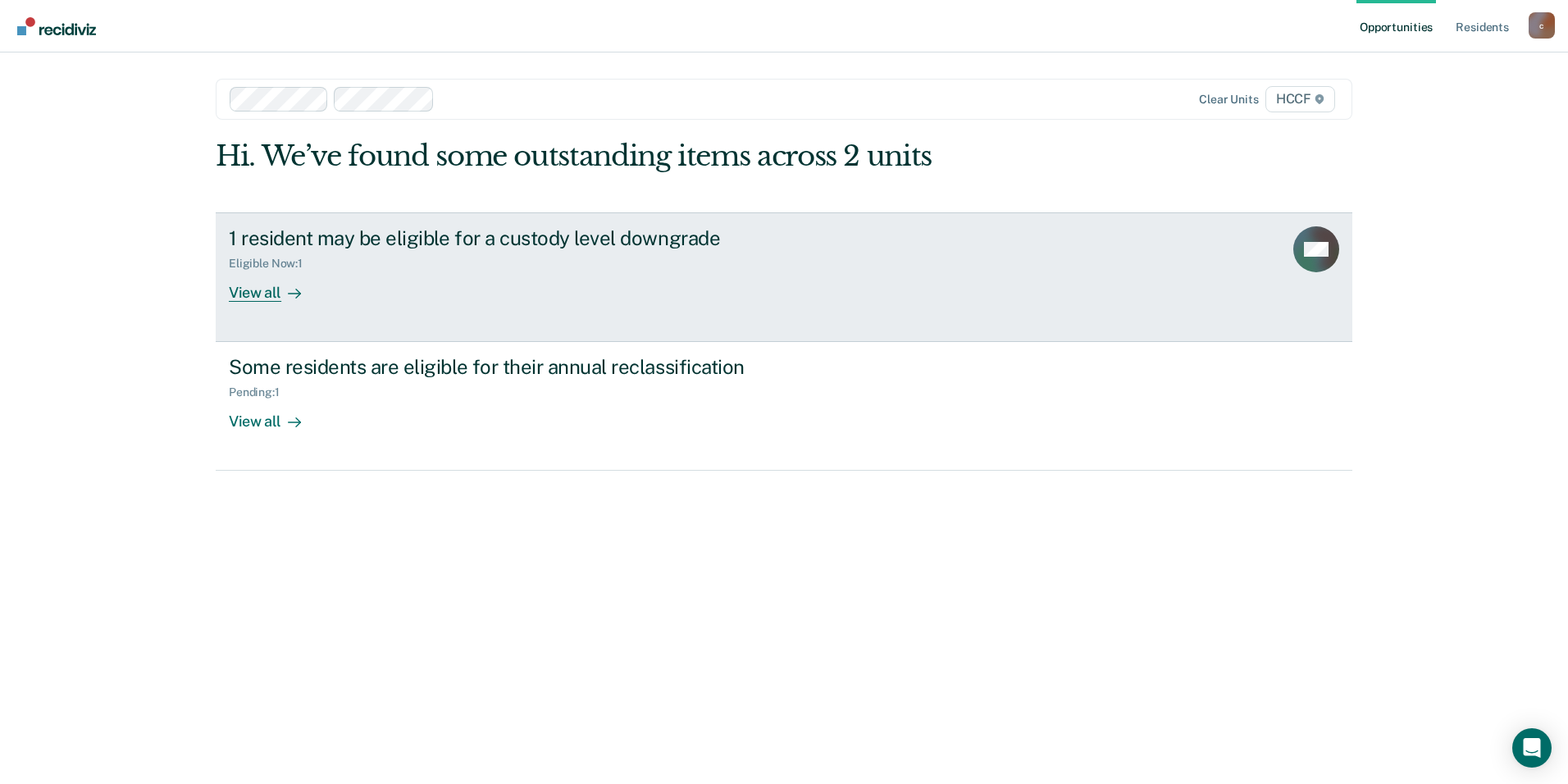
click at [505, 259] on div "Eligible Now : 1" at bounding box center [517, 261] width 576 height 21
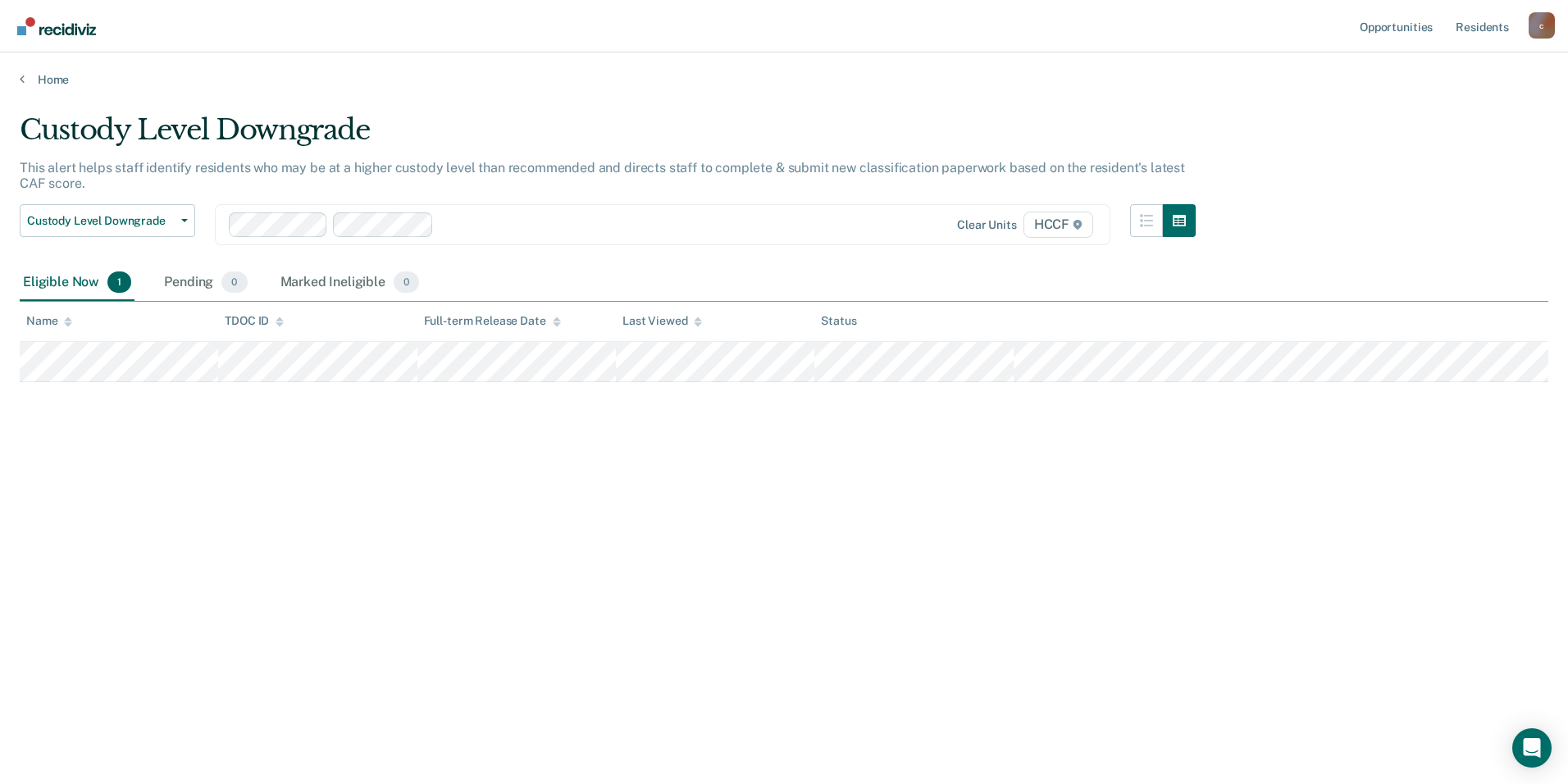
click at [468, 221] on div at bounding box center [637, 224] width 394 height 19
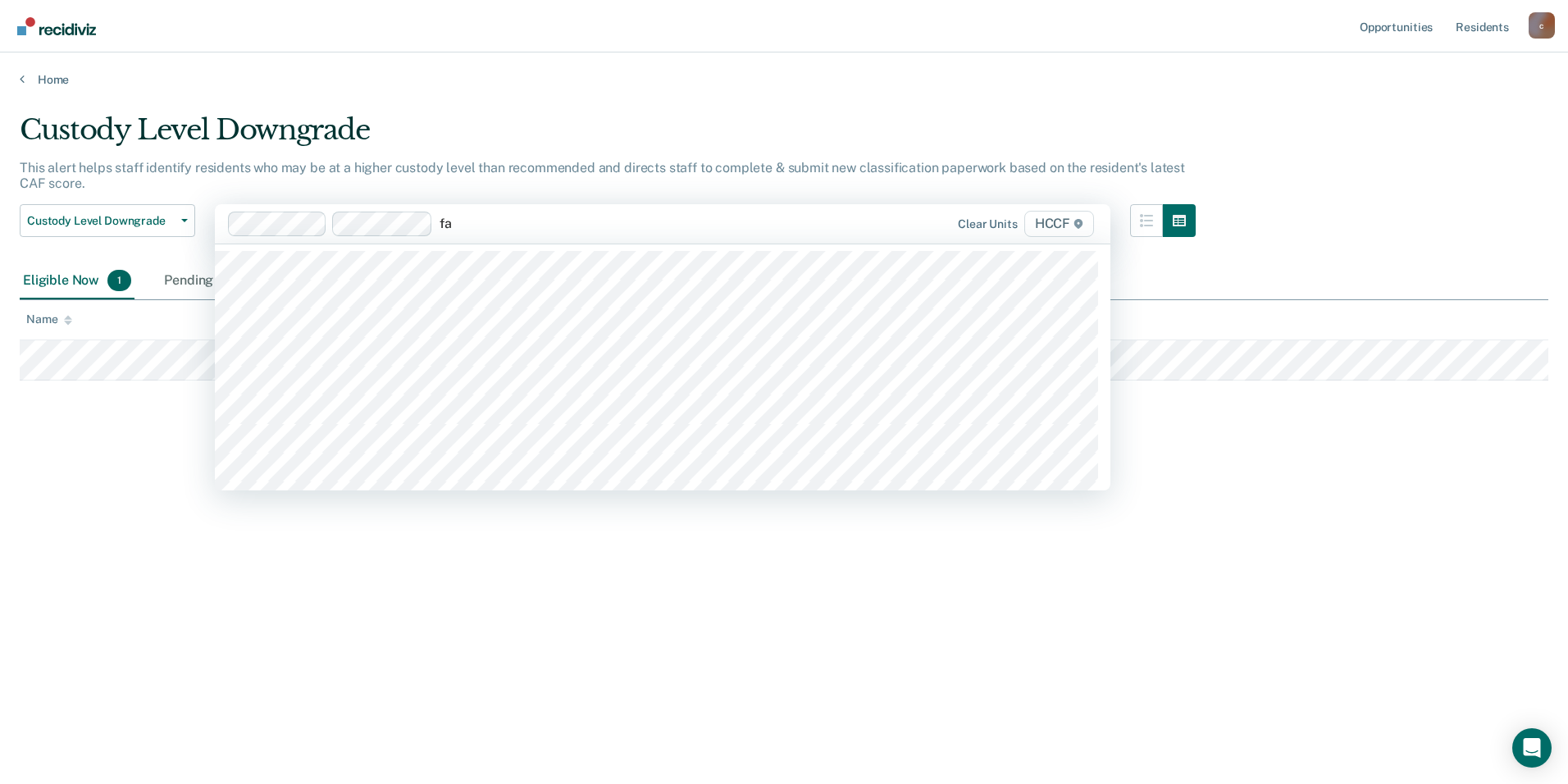
type input "fa1"
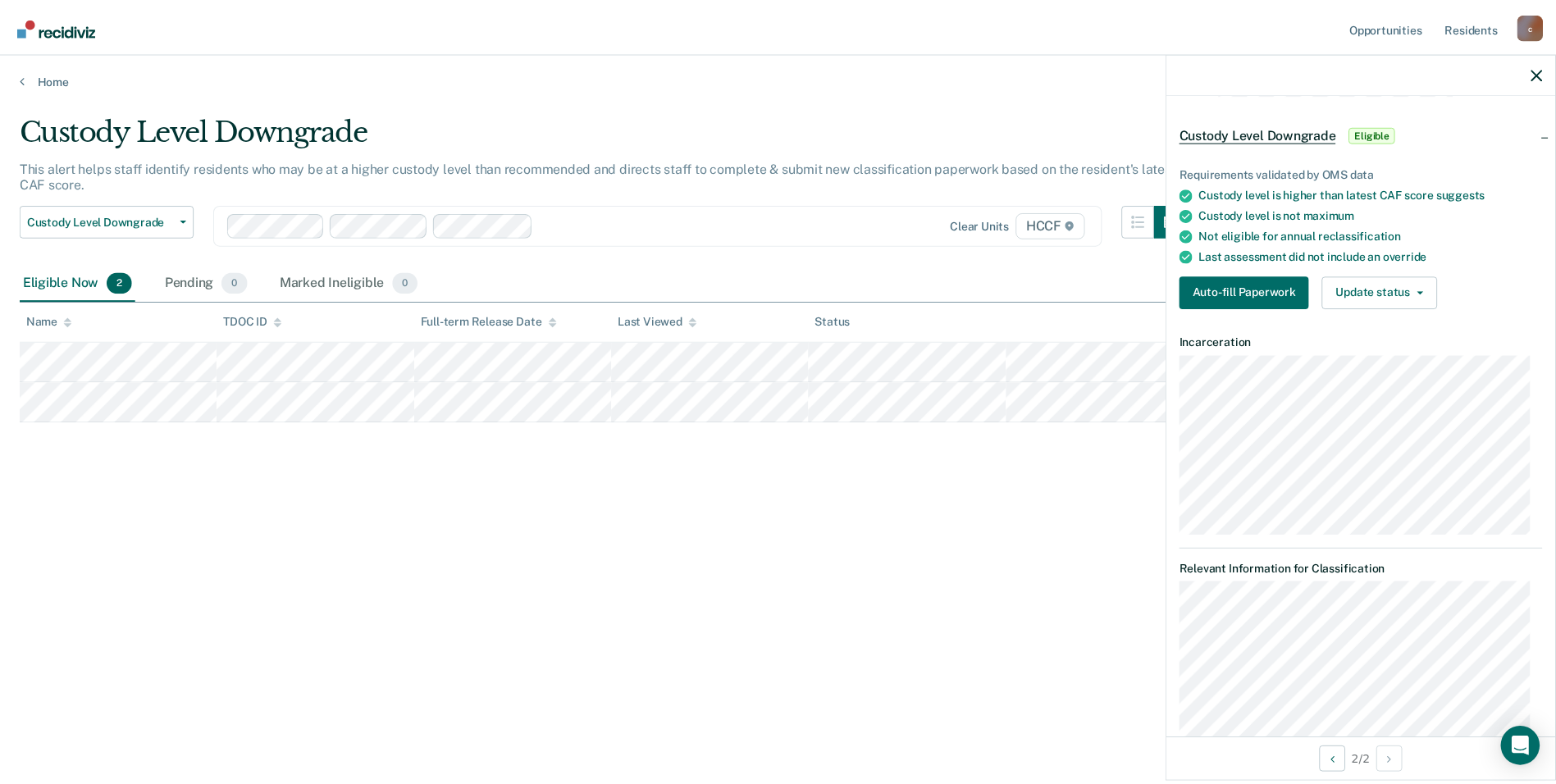
scroll to position [82, 0]
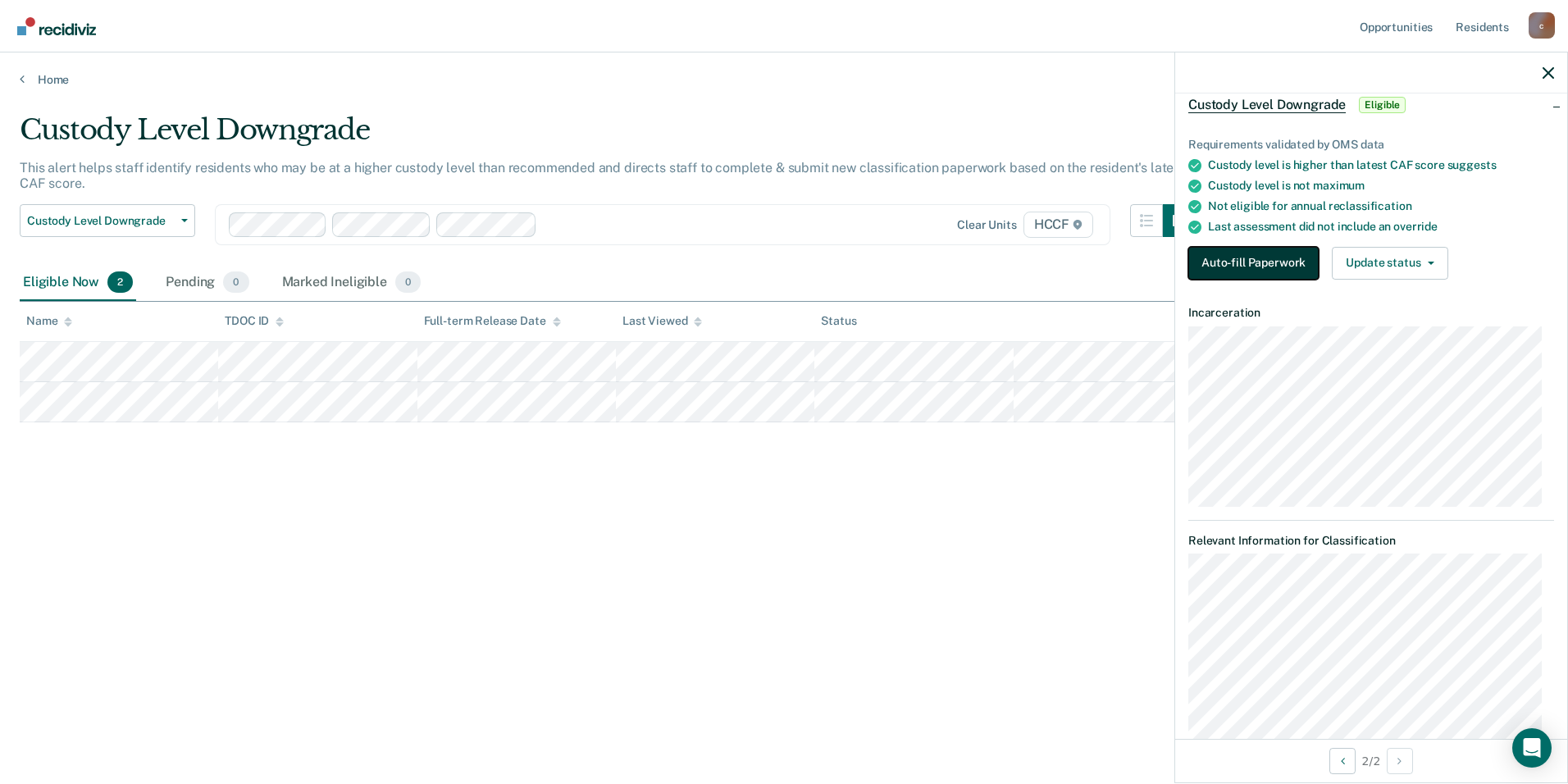
click at [1265, 261] on button "Auto-fill Paperwork" at bounding box center [1254, 264] width 131 height 33
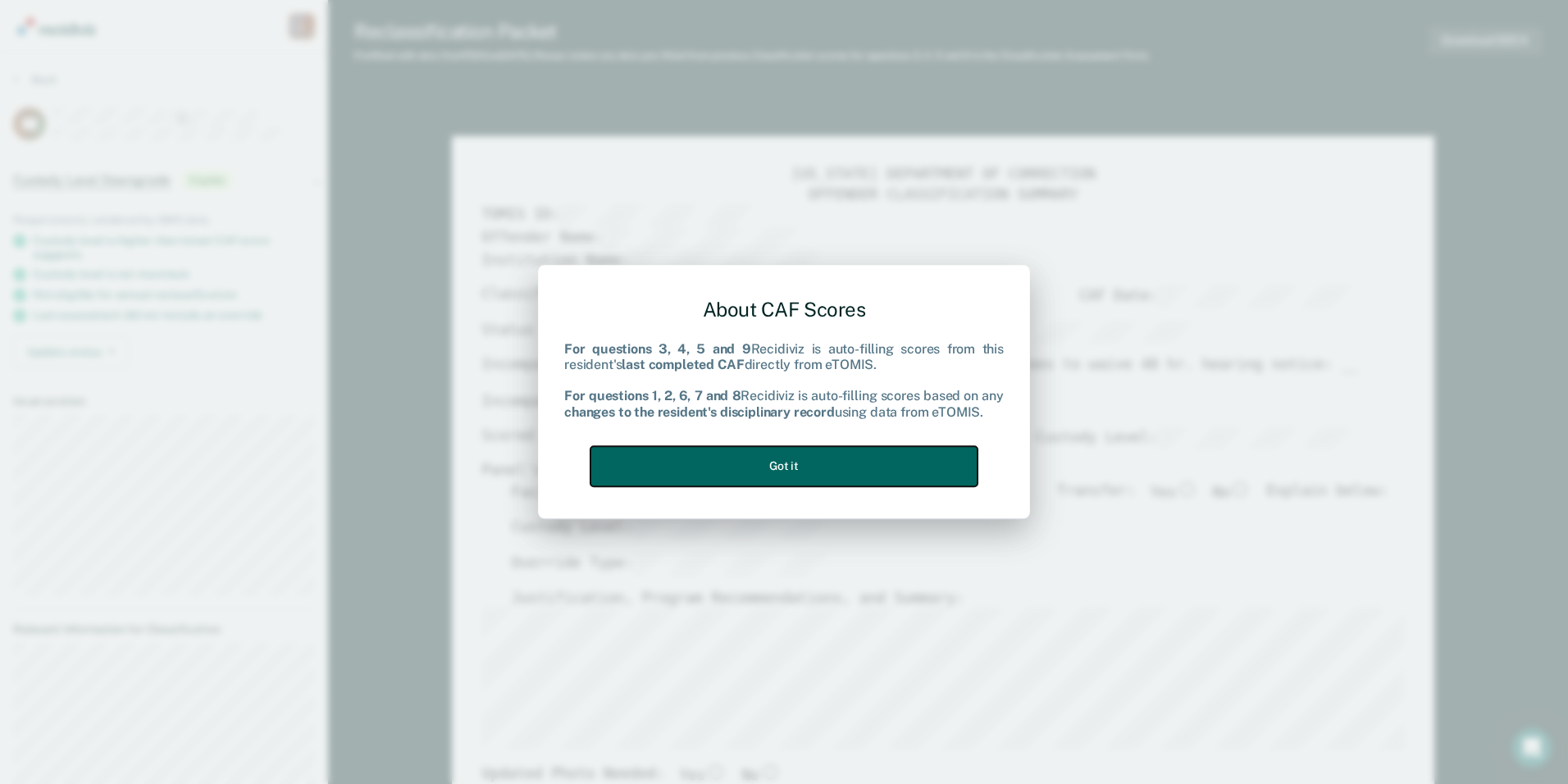
click at [777, 456] on button "Got it" at bounding box center [784, 466] width 387 height 40
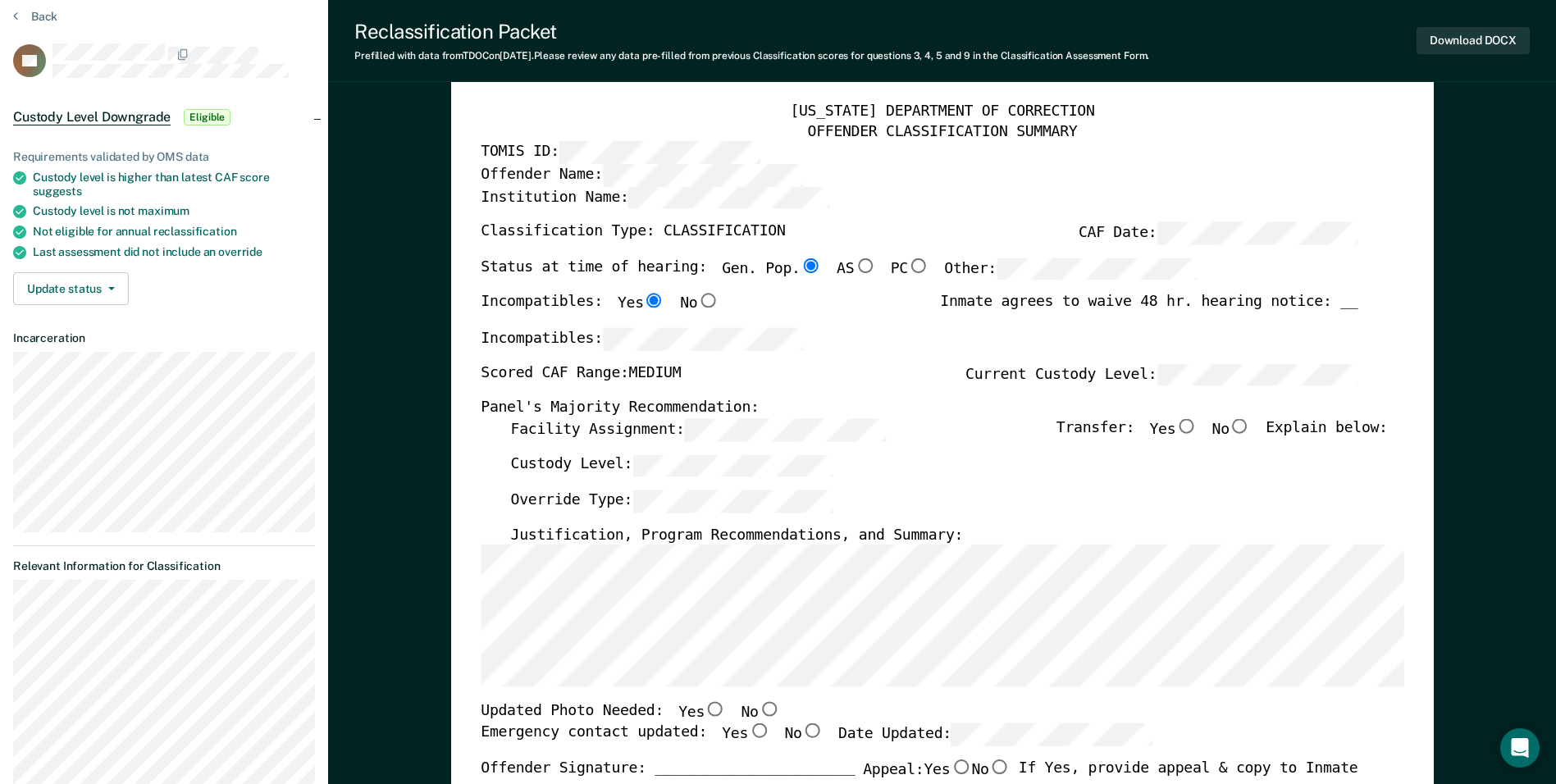
scroll to position [82, 0]
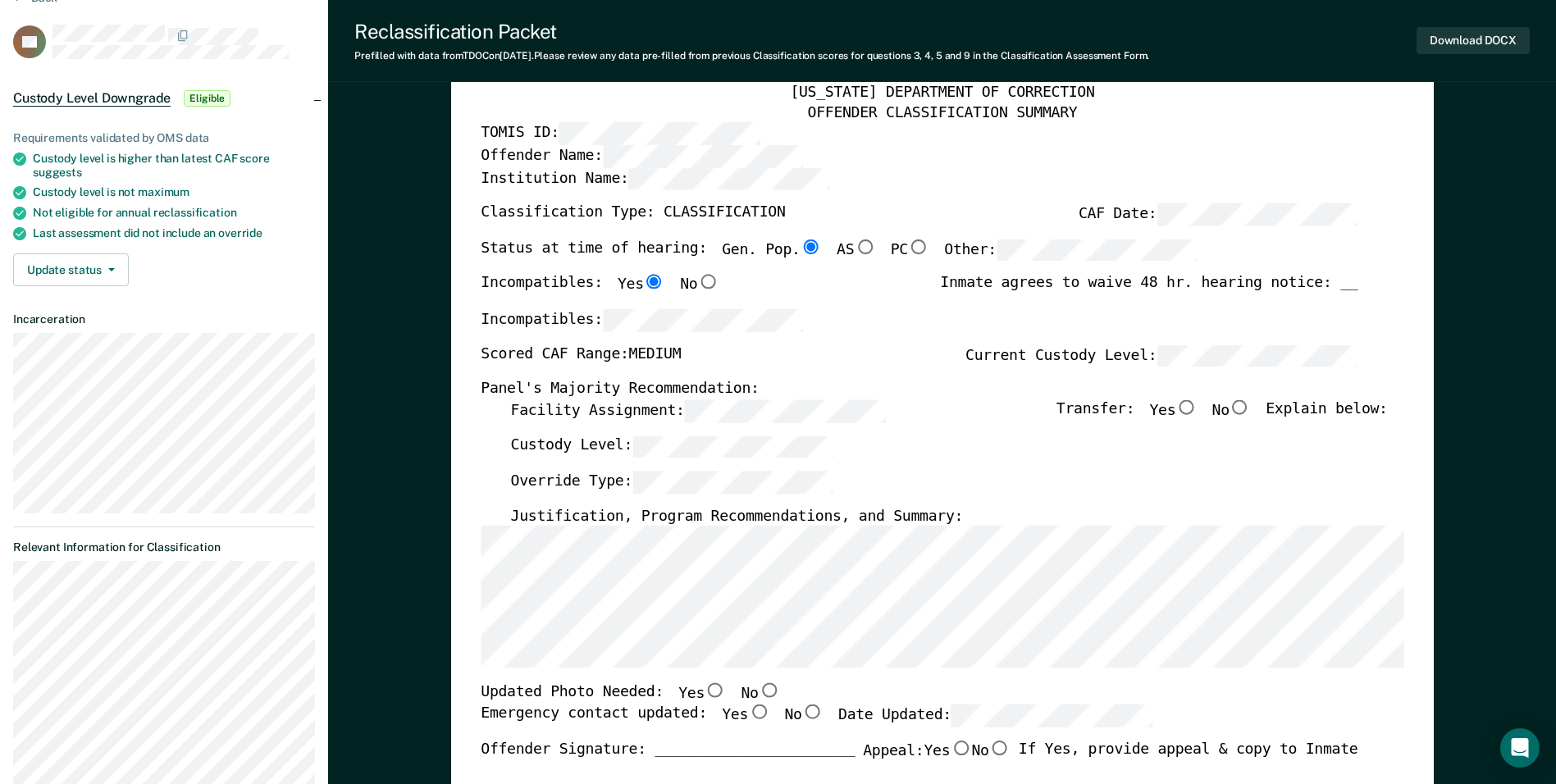
click at [1245, 406] on input "No" at bounding box center [1240, 407] width 22 height 15
type textarea "x"
radio input "true"
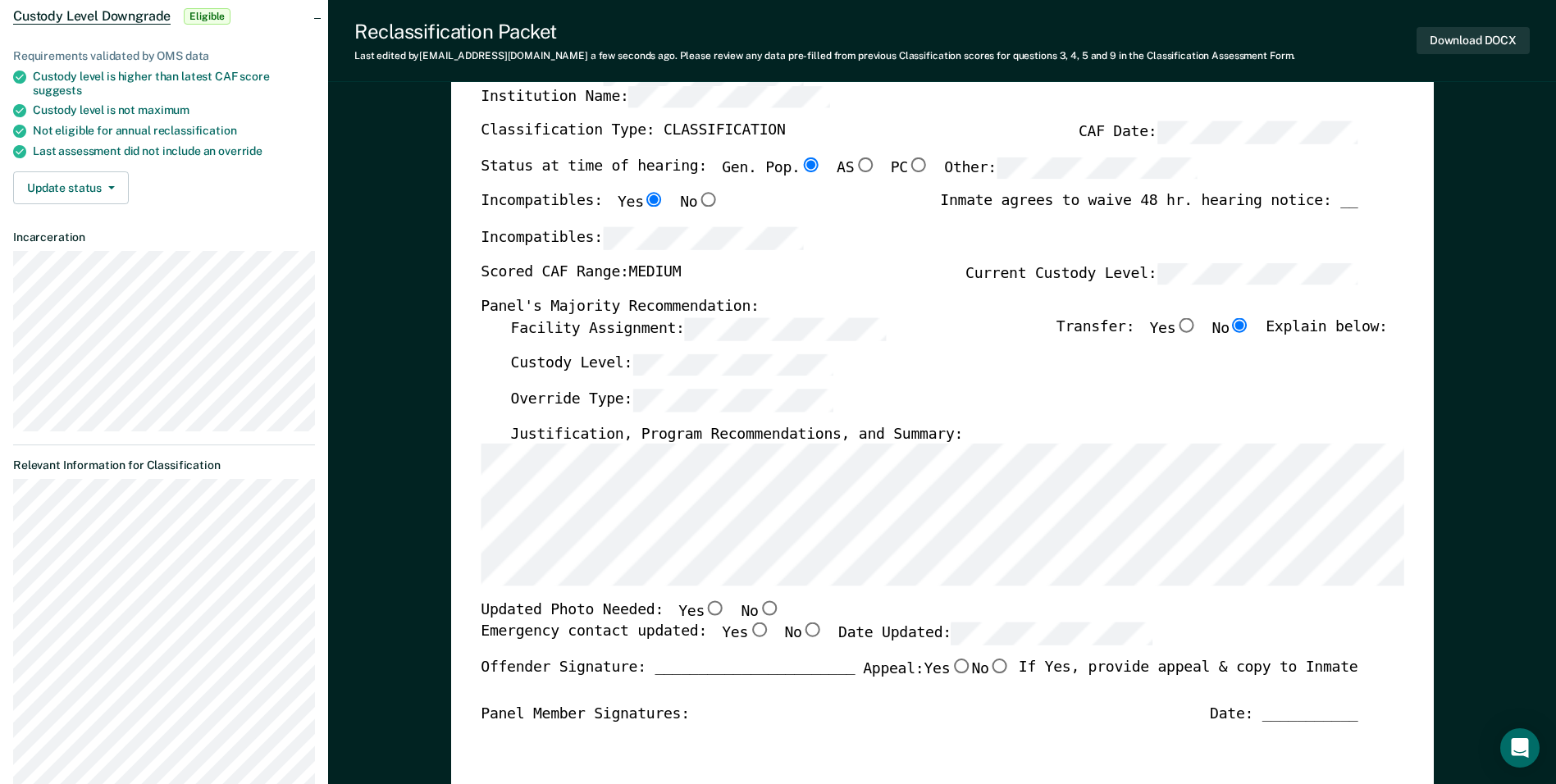
scroll to position [410, 0]
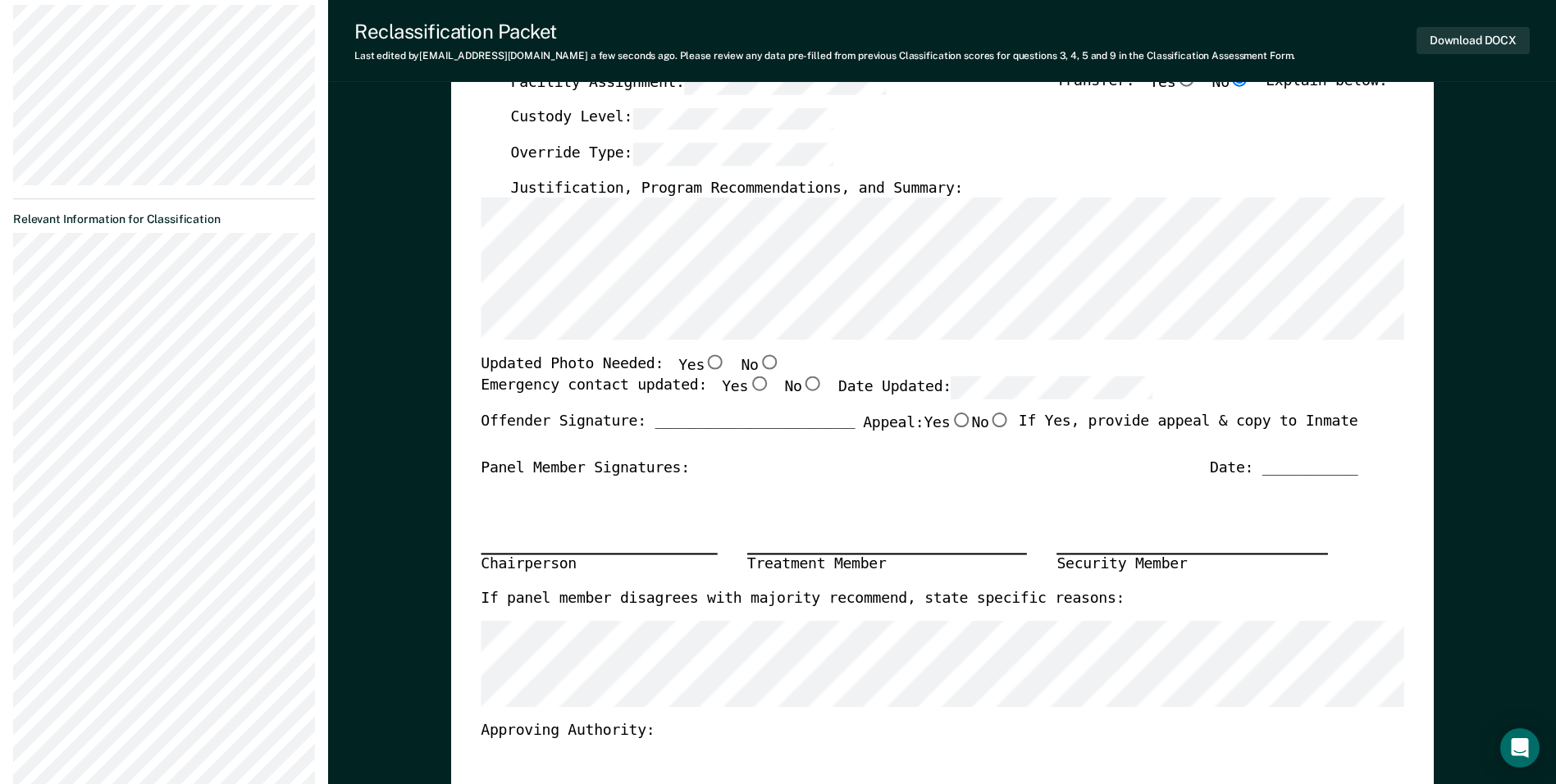
click at [466, 233] on div "[US_STATE] DEPARTMENT OF CORRECTION OFFENDER CLASSIFICATION SUMMARY TOMIS ID: O…" at bounding box center [942, 365] width 983 height 1280
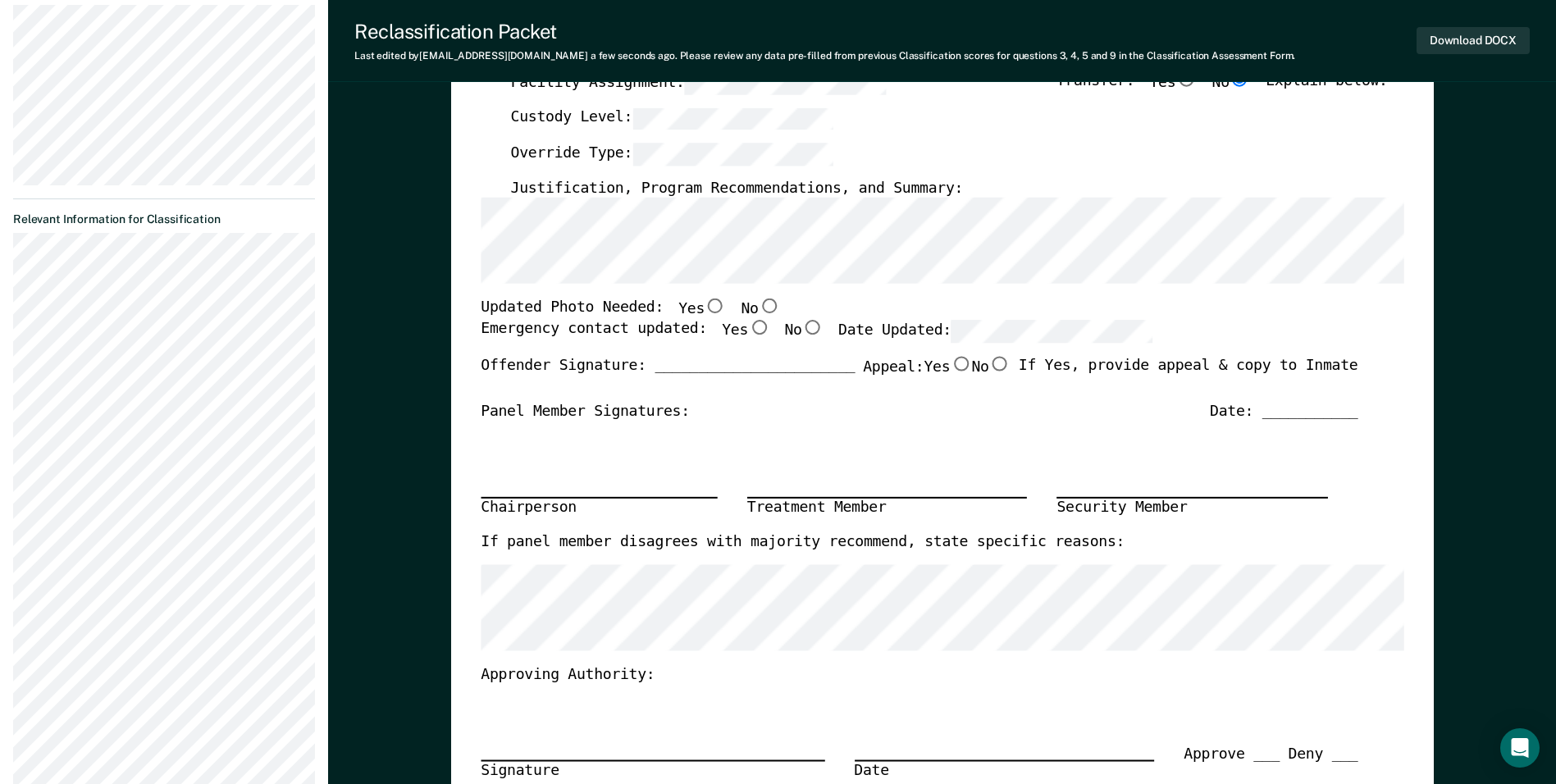
click at [748, 325] on input "Yes" at bounding box center [759, 327] width 22 height 15
type textarea "x"
radio input "true"
click at [758, 308] on input "No" at bounding box center [768, 306] width 22 height 15
type textarea "x"
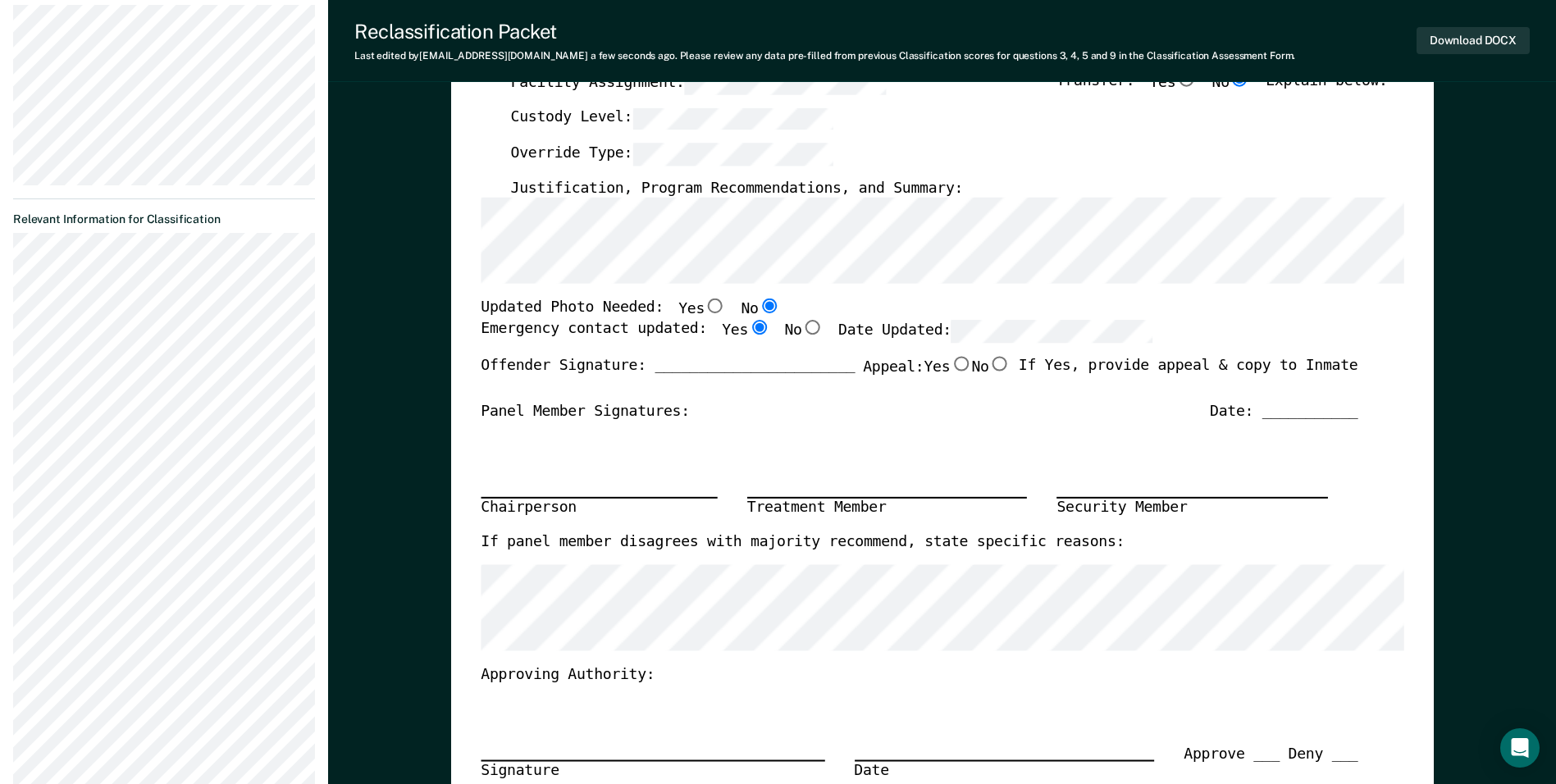
radio input "true"
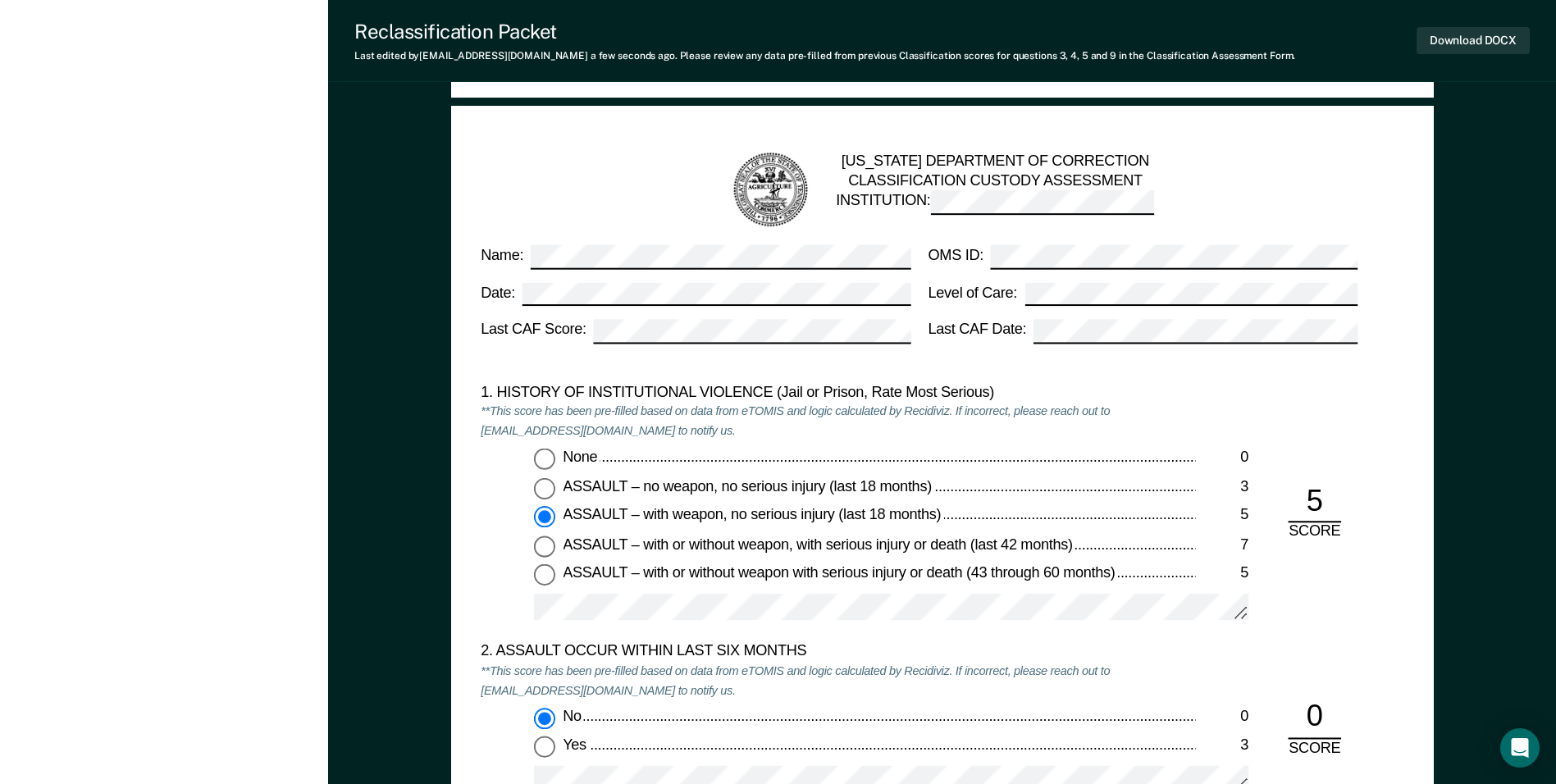
scroll to position [1477, 0]
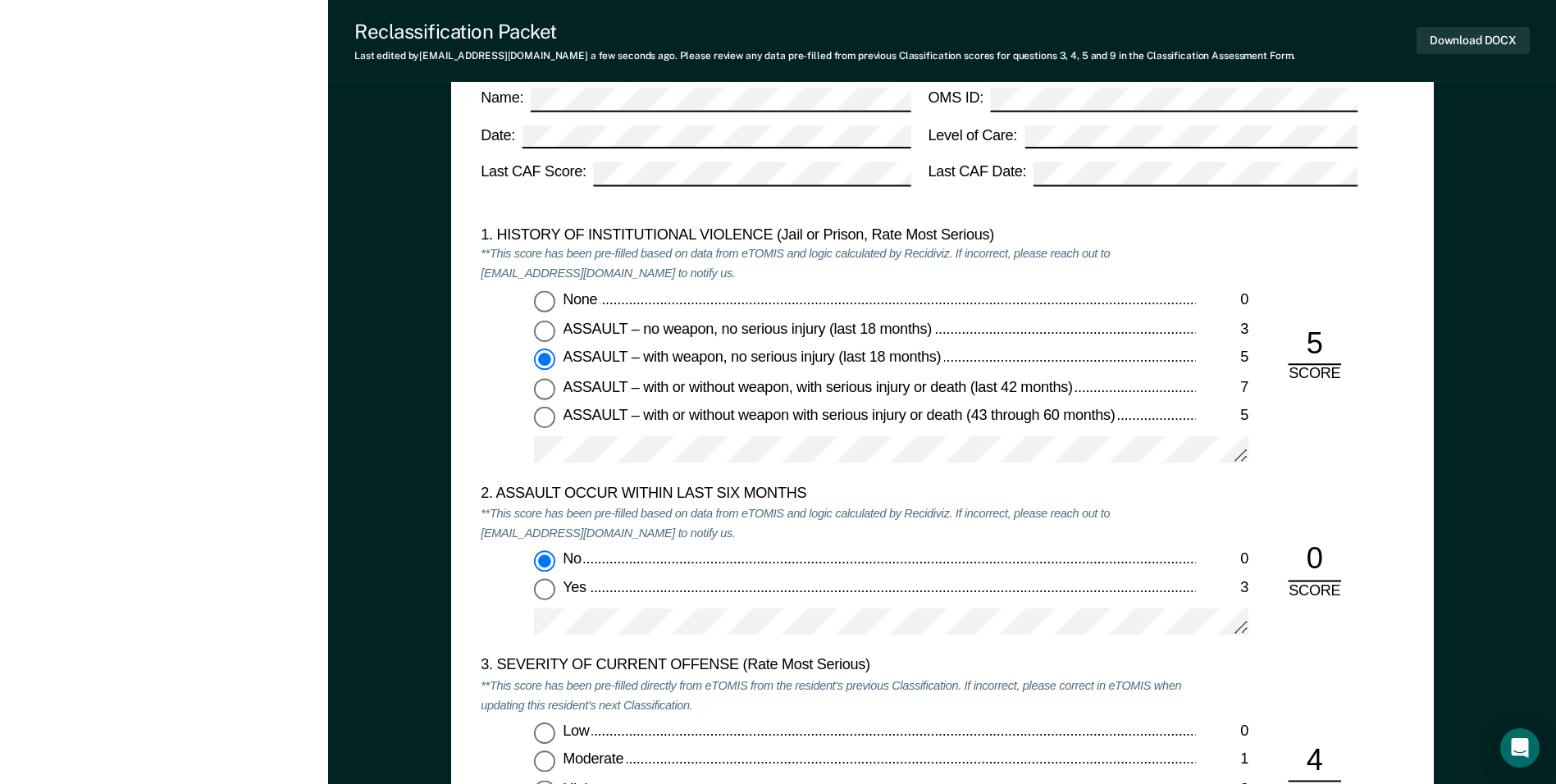
click at [947, 276] on div "1. HISTORY OF INSTITUTIONAL VIOLENCE (Jail or Prison, Rate Most Serious) **This…" at bounding box center [837, 356] width 714 height 259
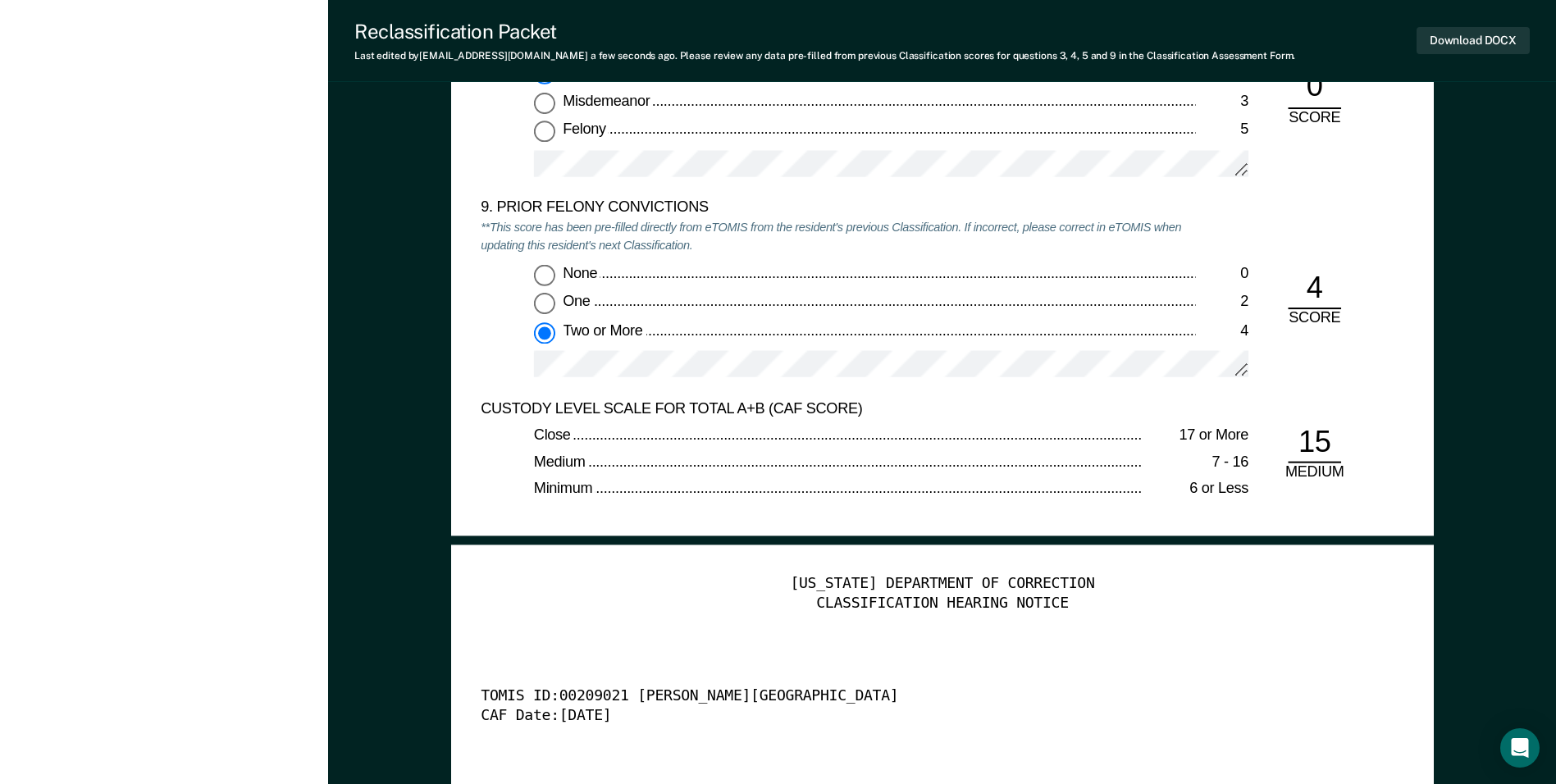
scroll to position [3773, 0]
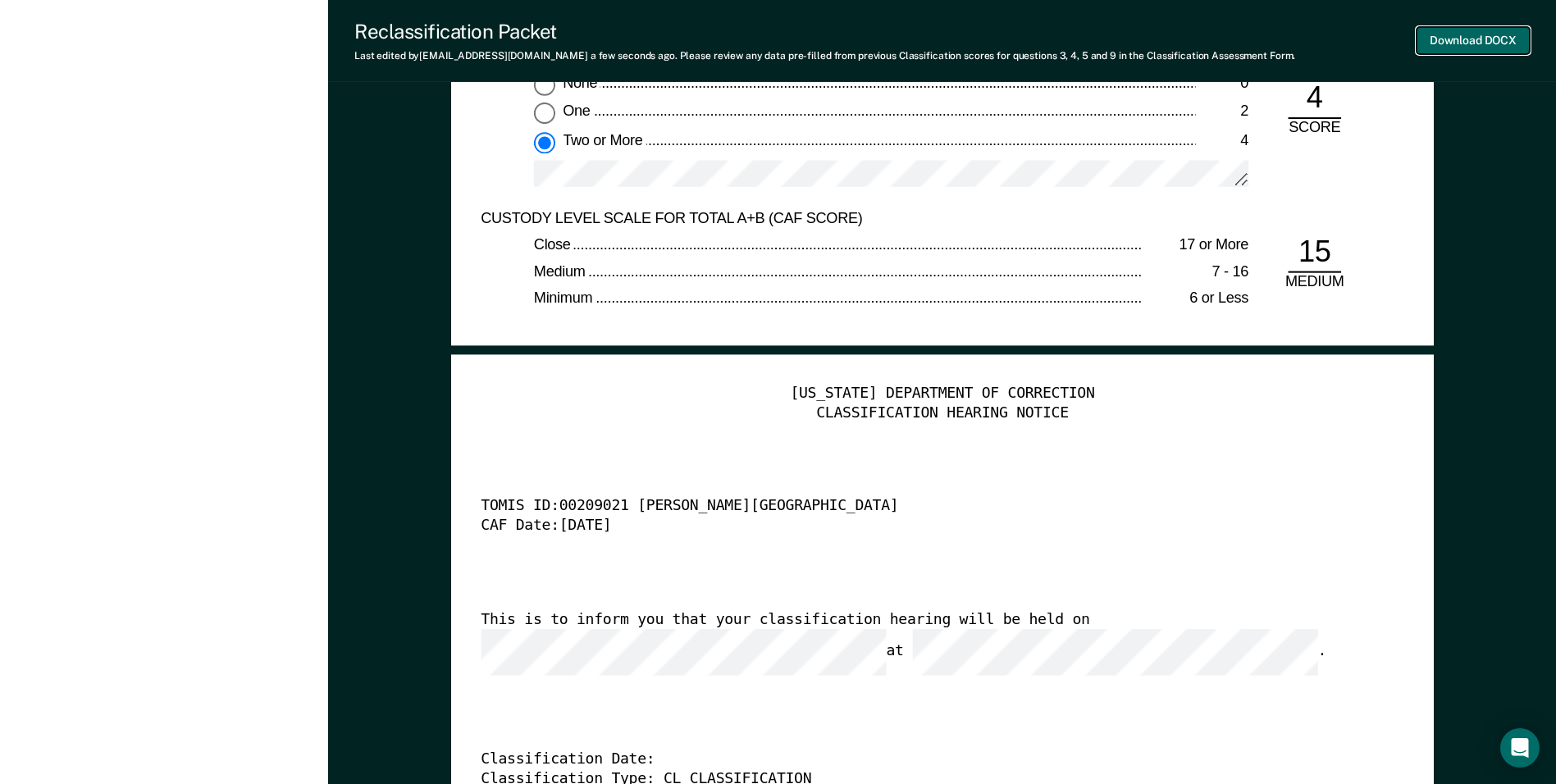
click at [1495, 44] on button "Download DOCX" at bounding box center [1473, 40] width 113 height 27
type textarea "x"
